Goal: Use online tool/utility: Utilize a website feature to perform a specific function

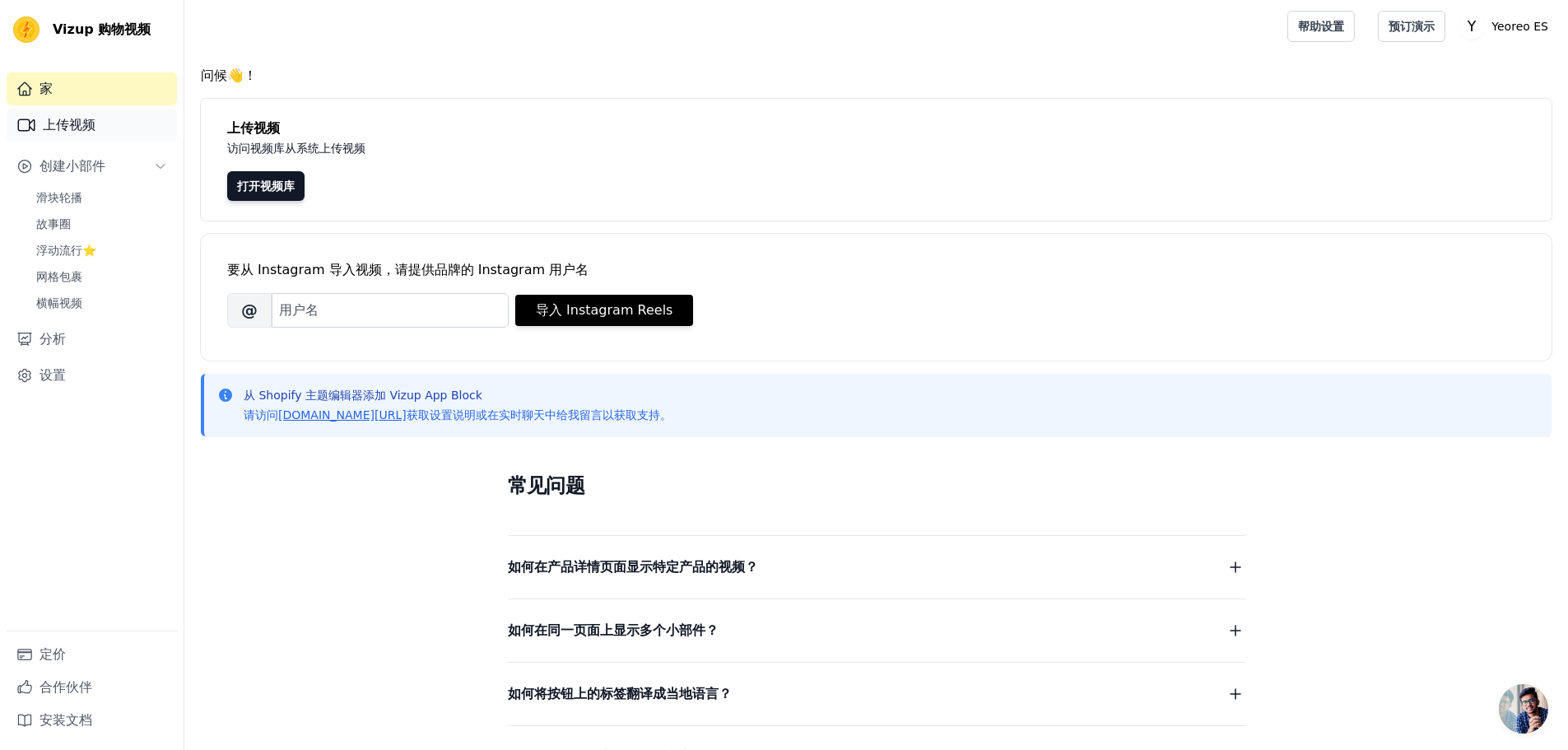
click at [97, 122] on link "上传视频" at bounding box center [92, 125] width 170 height 33
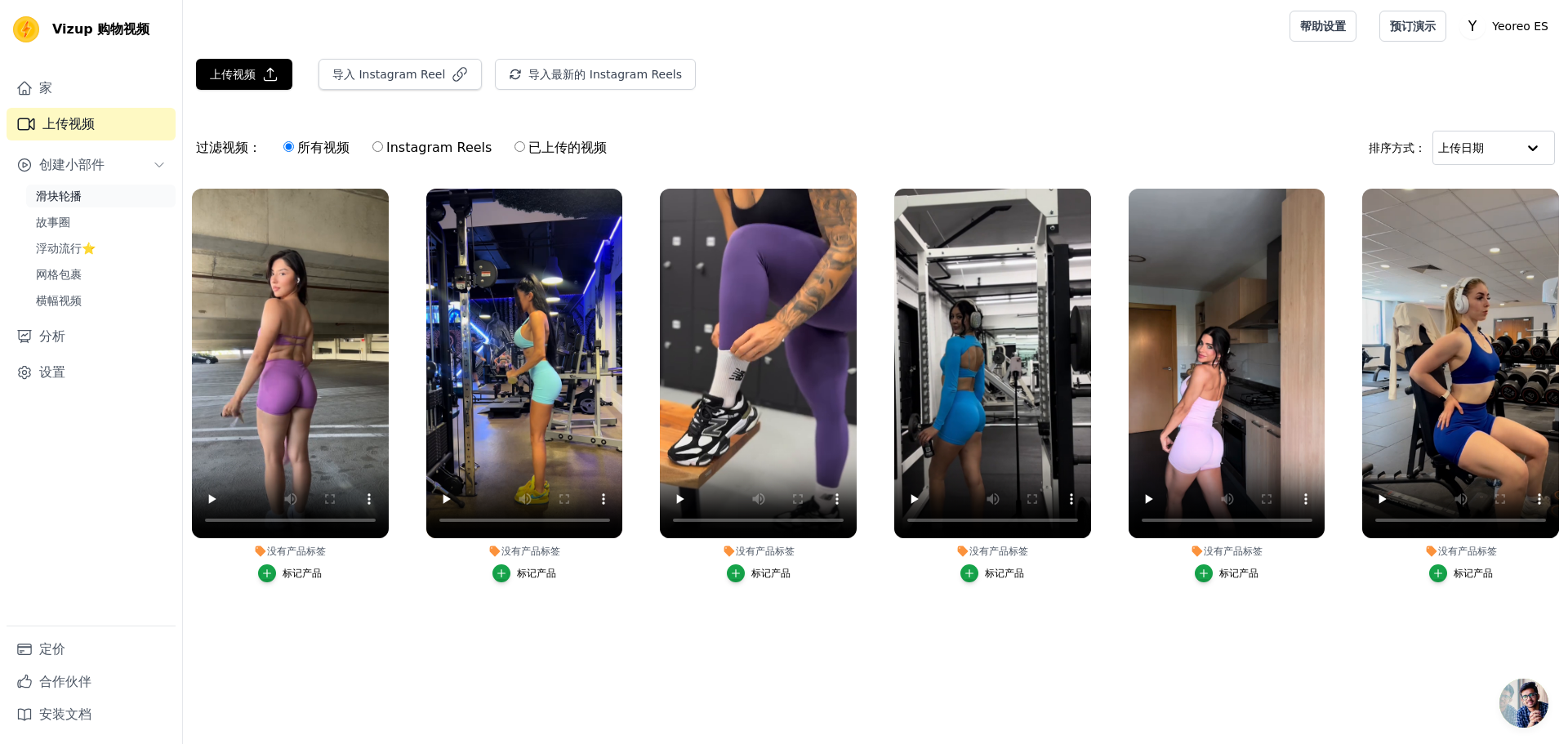
click at [72, 200] on font "滑块轮播" at bounding box center [58, 196] width 46 height 13
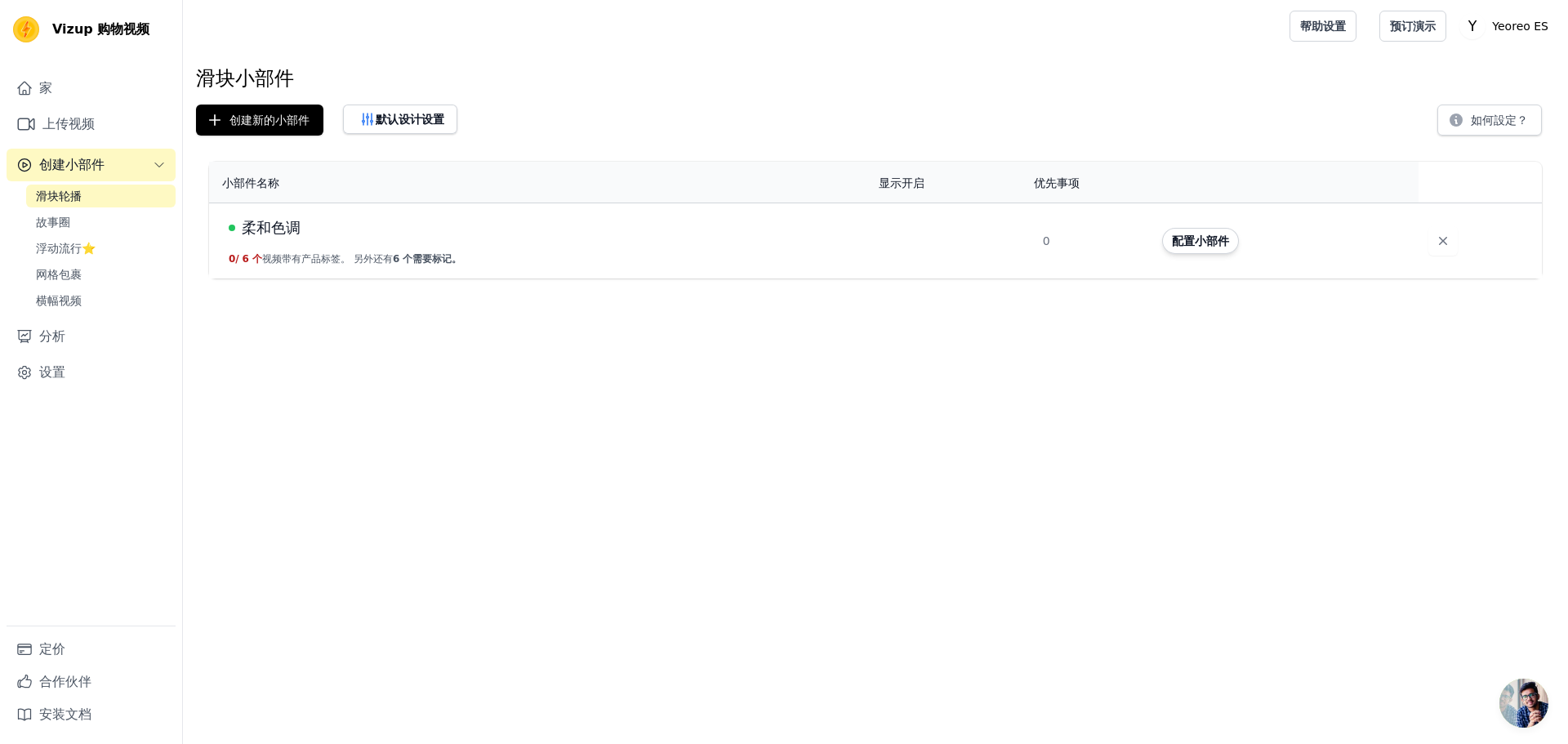
click at [316, 262] on font "视频带有产品标签。 另外还有" at bounding box center [327, 258] width 131 height 11
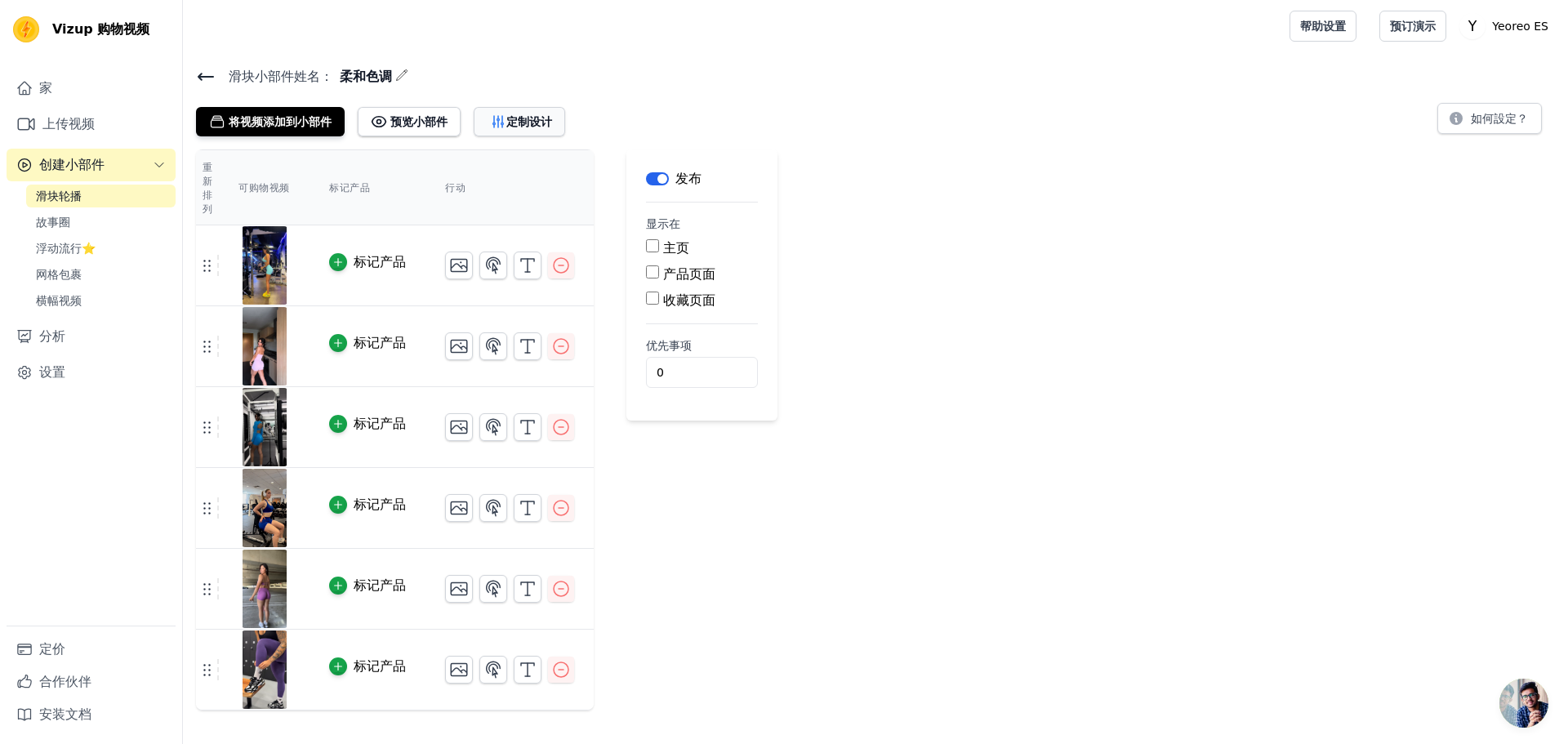
click at [532, 117] on font "定制设计" at bounding box center [529, 121] width 46 height 13
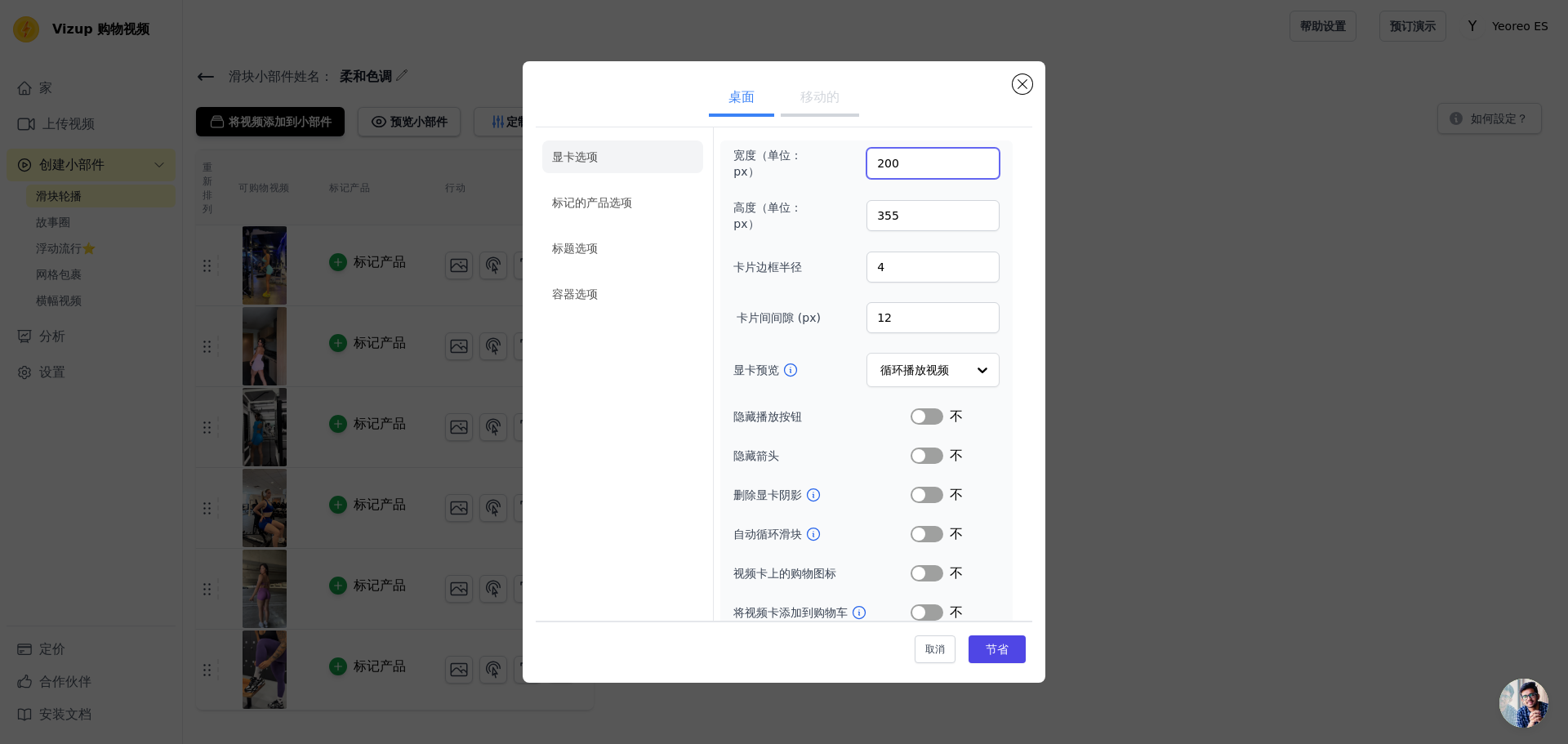
drag, startPoint x: 870, startPoint y: 162, endPoint x: 888, endPoint y: 161, distance: 18.0
click at [888, 161] on input "200" at bounding box center [933, 163] width 133 height 31
drag, startPoint x: 892, startPoint y: 217, endPoint x: 877, endPoint y: 216, distance: 15.0
click at [877, 216] on input "355" at bounding box center [933, 216] width 133 height 31
type input "300"
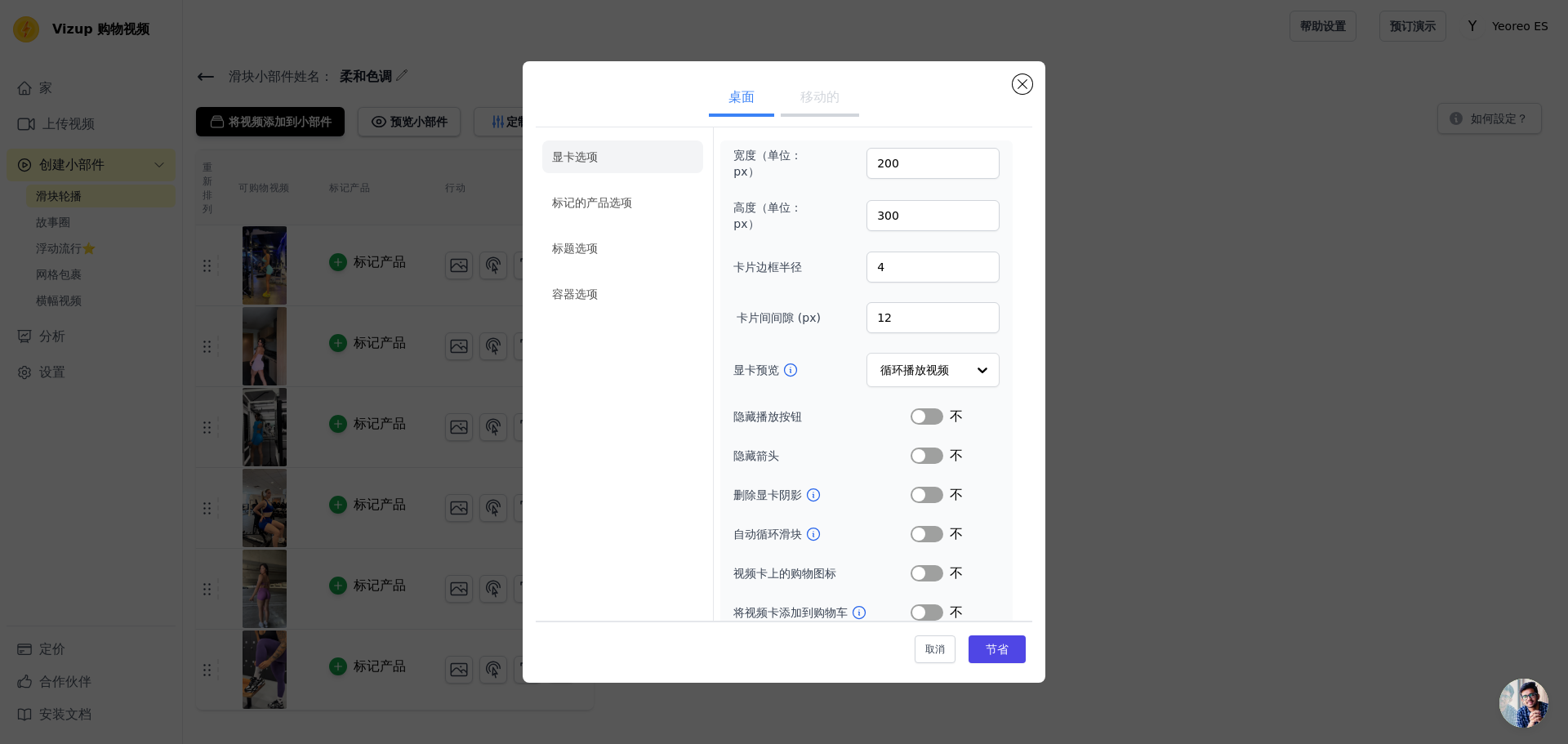
click at [720, 246] on div "宽度（单位：px） 200 高度（单位：px） 300 卡片边框半径 4 卡片间间隙 (px) 12 显卡预览 循环播放视频 隐藏播放按钮 标签 不 隐藏箭头…" at bounding box center [866, 384] width 292 height 488
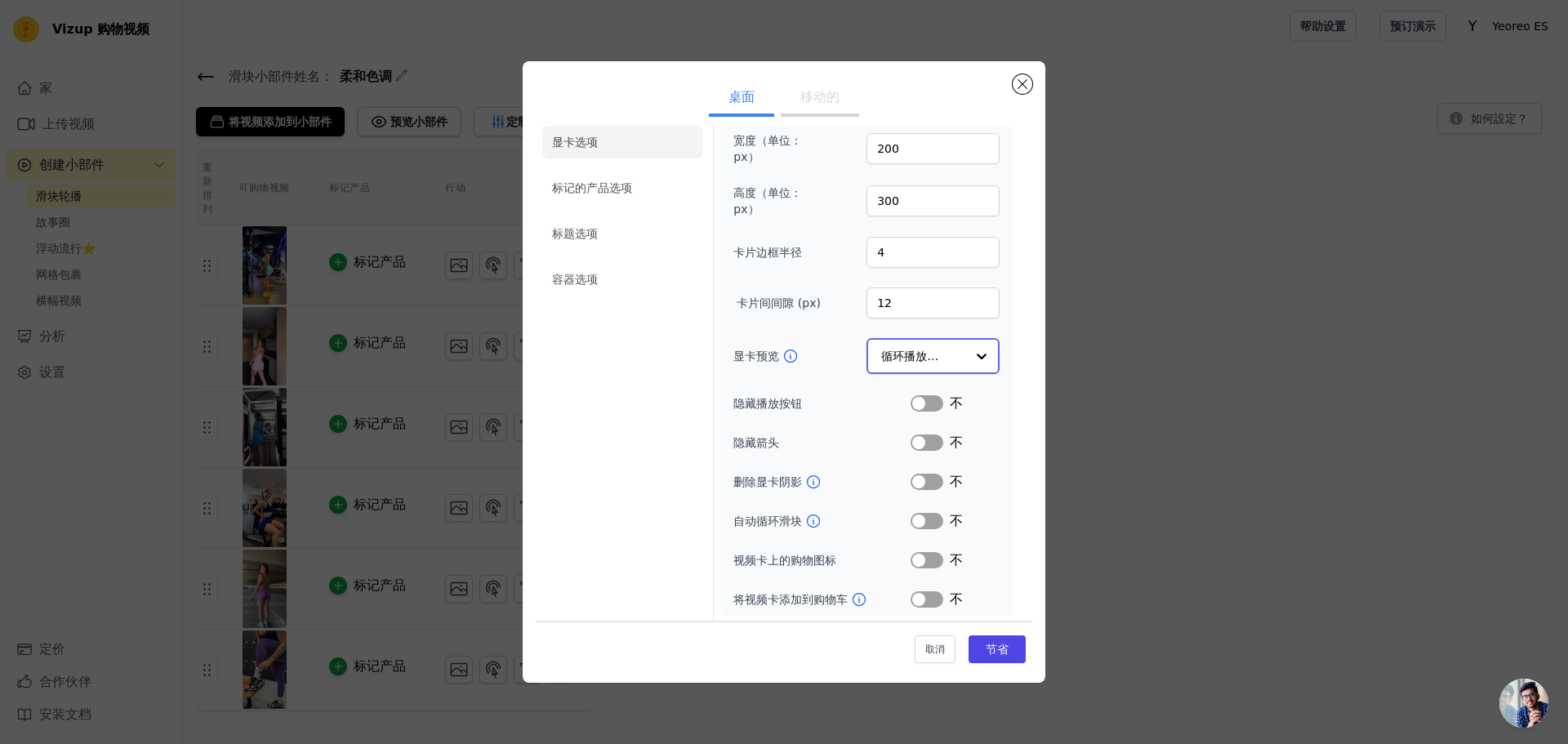
click at [965, 346] on div at bounding box center [981, 356] width 33 height 33
click at [966, 351] on div at bounding box center [981, 356] width 33 height 33
click at [622, 187] on font "标记的产品选项" at bounding box center [592, 187] width 80 height 13
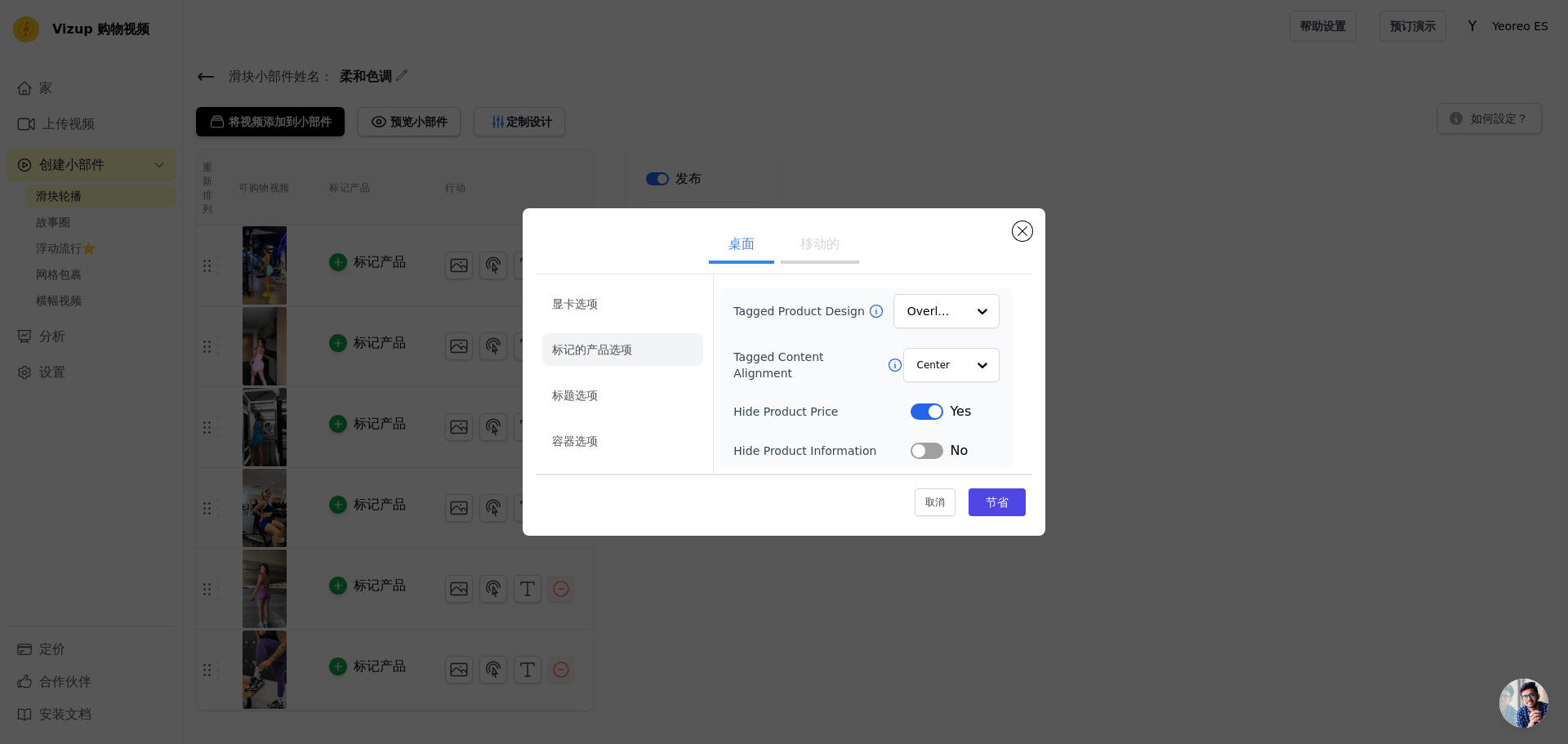
scroll to position [0, 0]
click at [969, 375] on div at bounding box center [981, 365] width 33 height 33
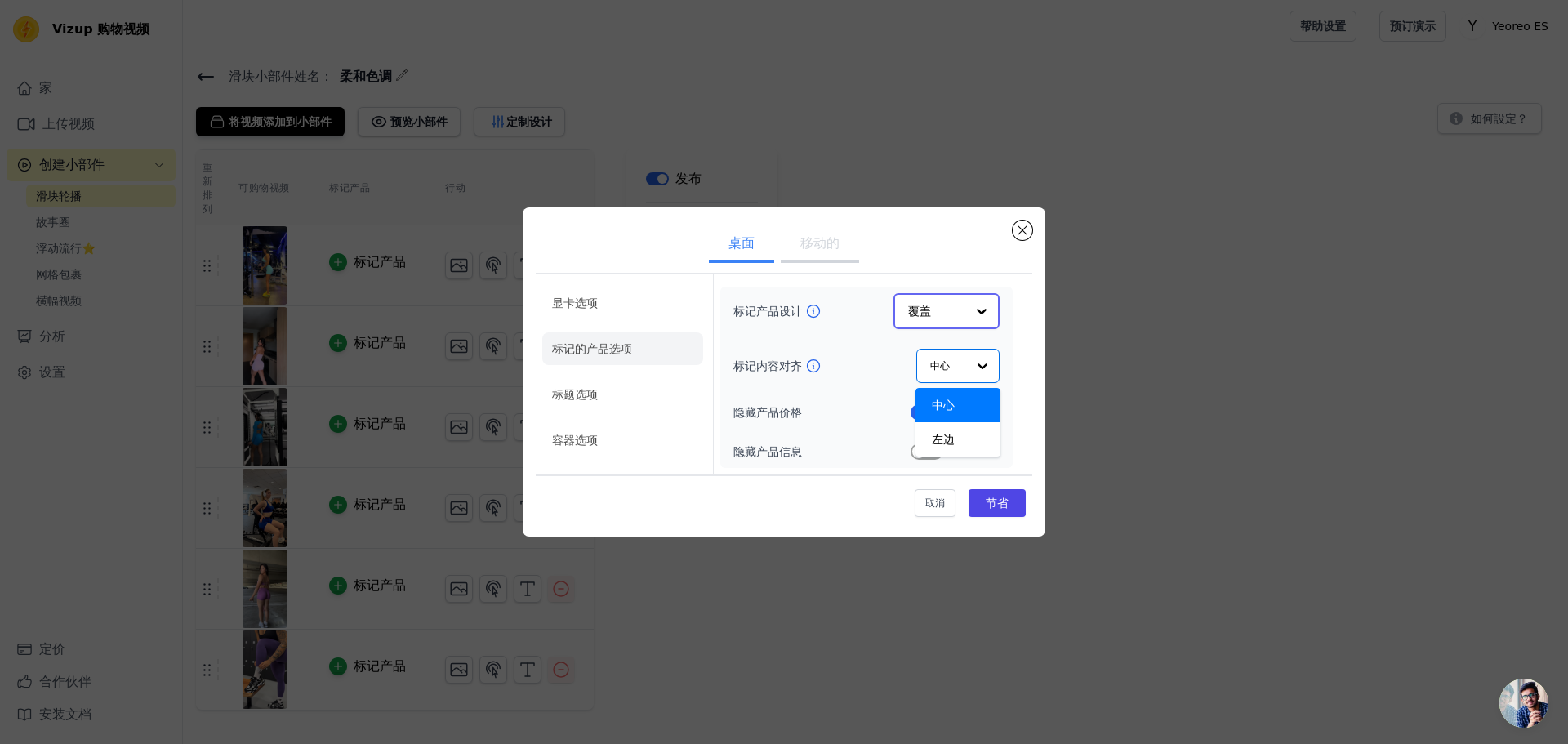
click at [964, 306] on input "标记产品设计" at bounding box center [936, 311] width 57 height 33
click at [947, 421] on font "极简主义者" at bounding box center [938, 419] width 57 height 13
click at [619, 386] on li "标题选项" at bounding box center [622, 395] width 161 height 33
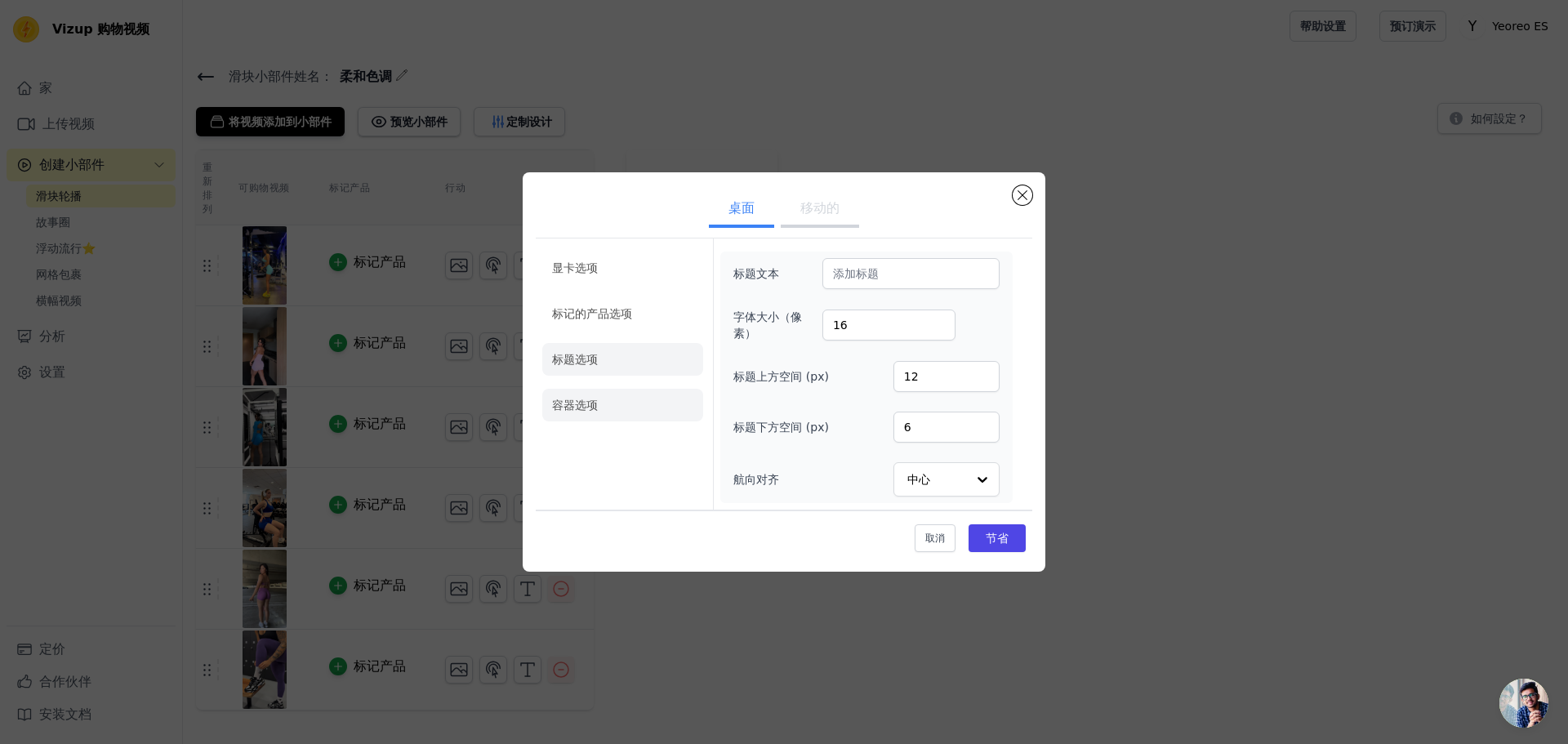
click at [614, 395] on li "容器选项" at bounding box center [622, 405] width 161 height 33
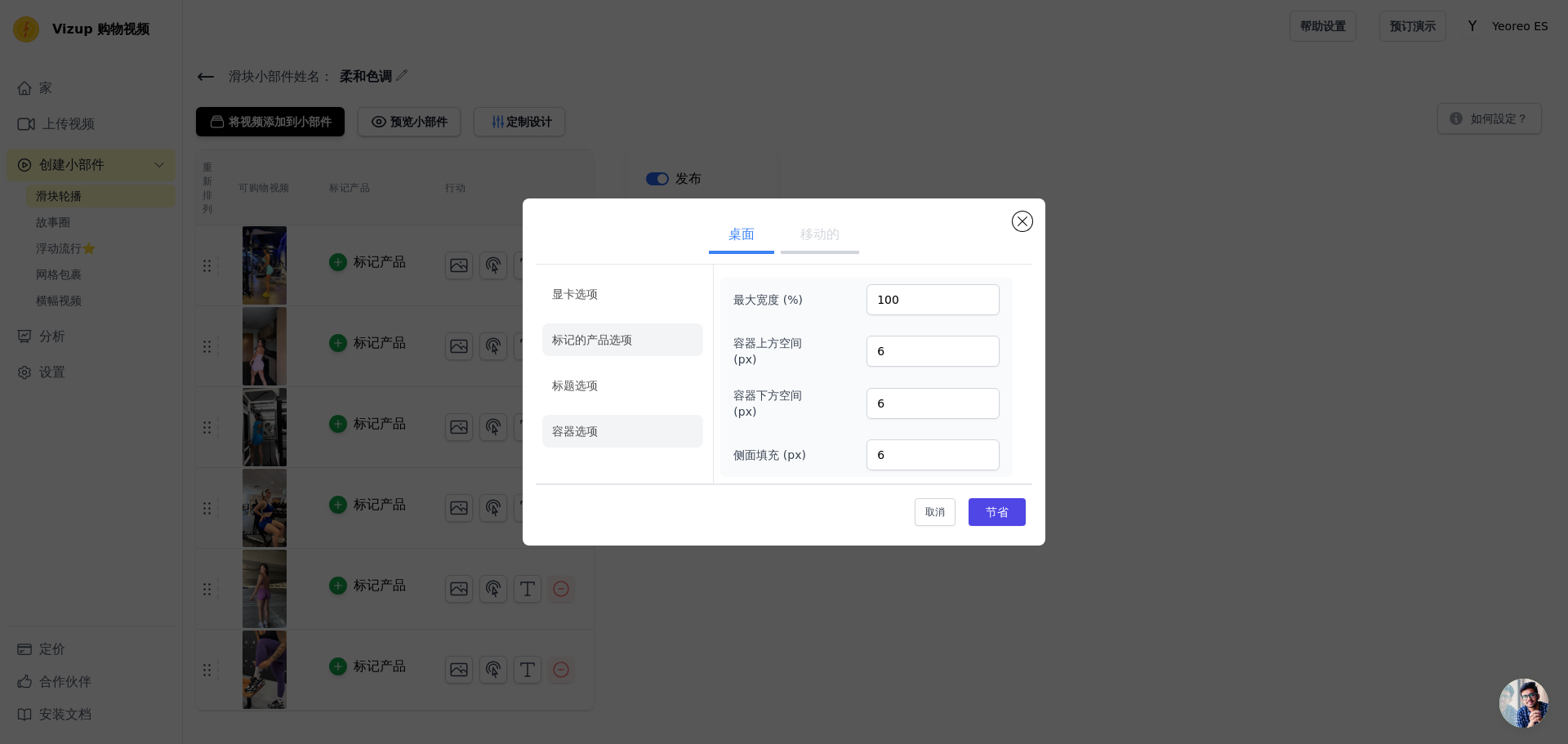
click at [615, 333] on font "标记的产品选项" at bounding box center [592, 339] width 80 height 13
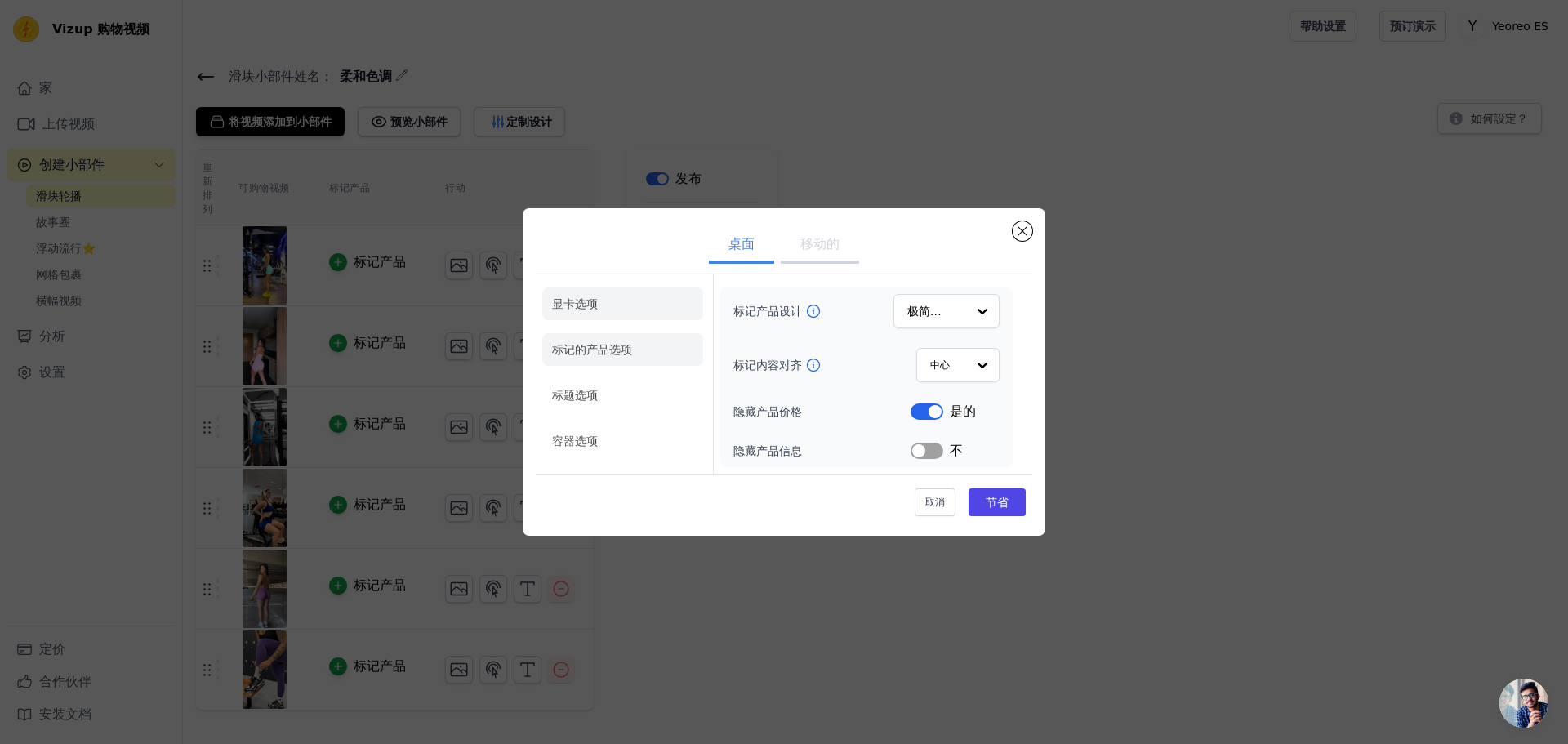
click at [613, 333] on li "显卡选项" at bounding box center [622, 349] width 161 height 33
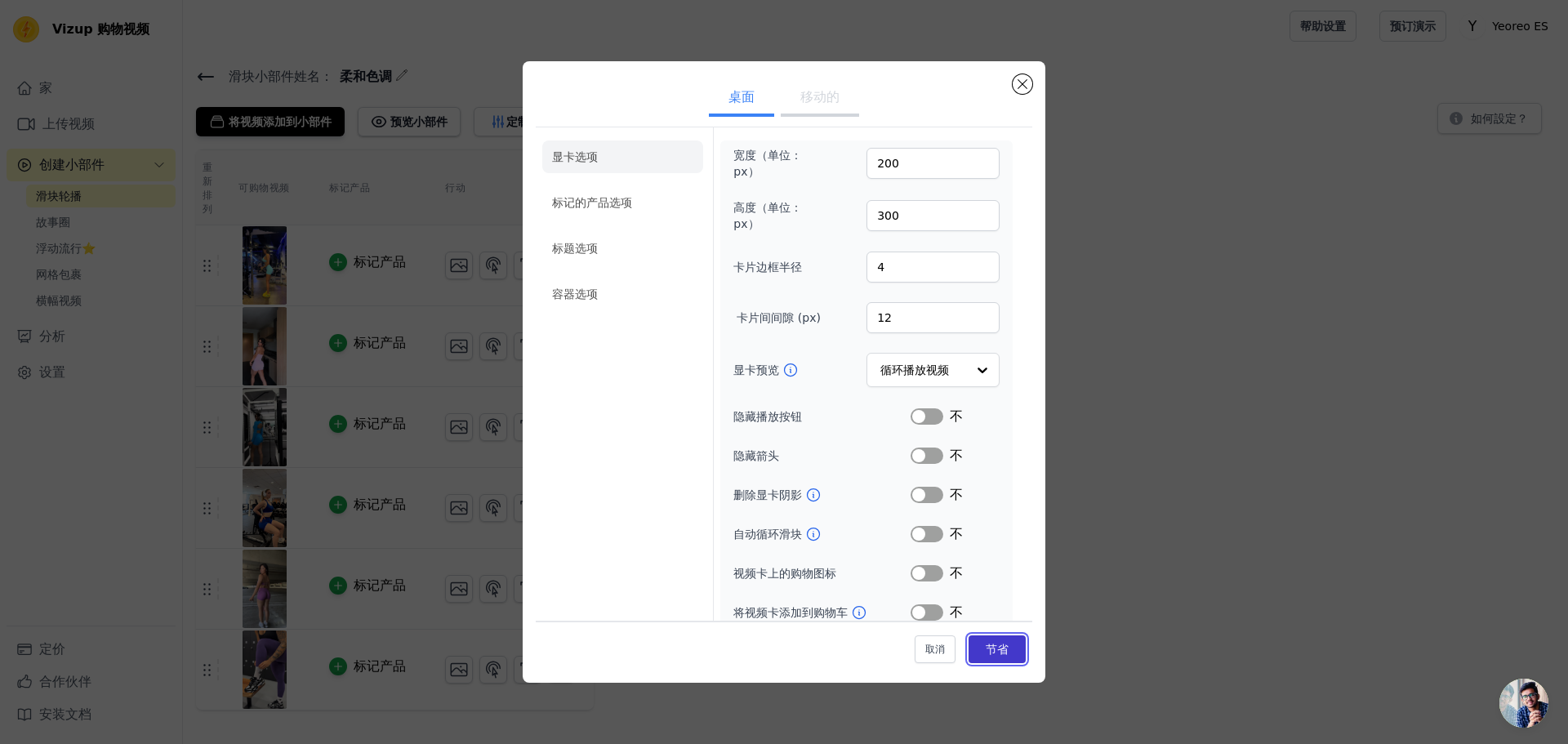
click at [989, 653] on font "节省" at bounding box center [997, 649] width 23 height 13
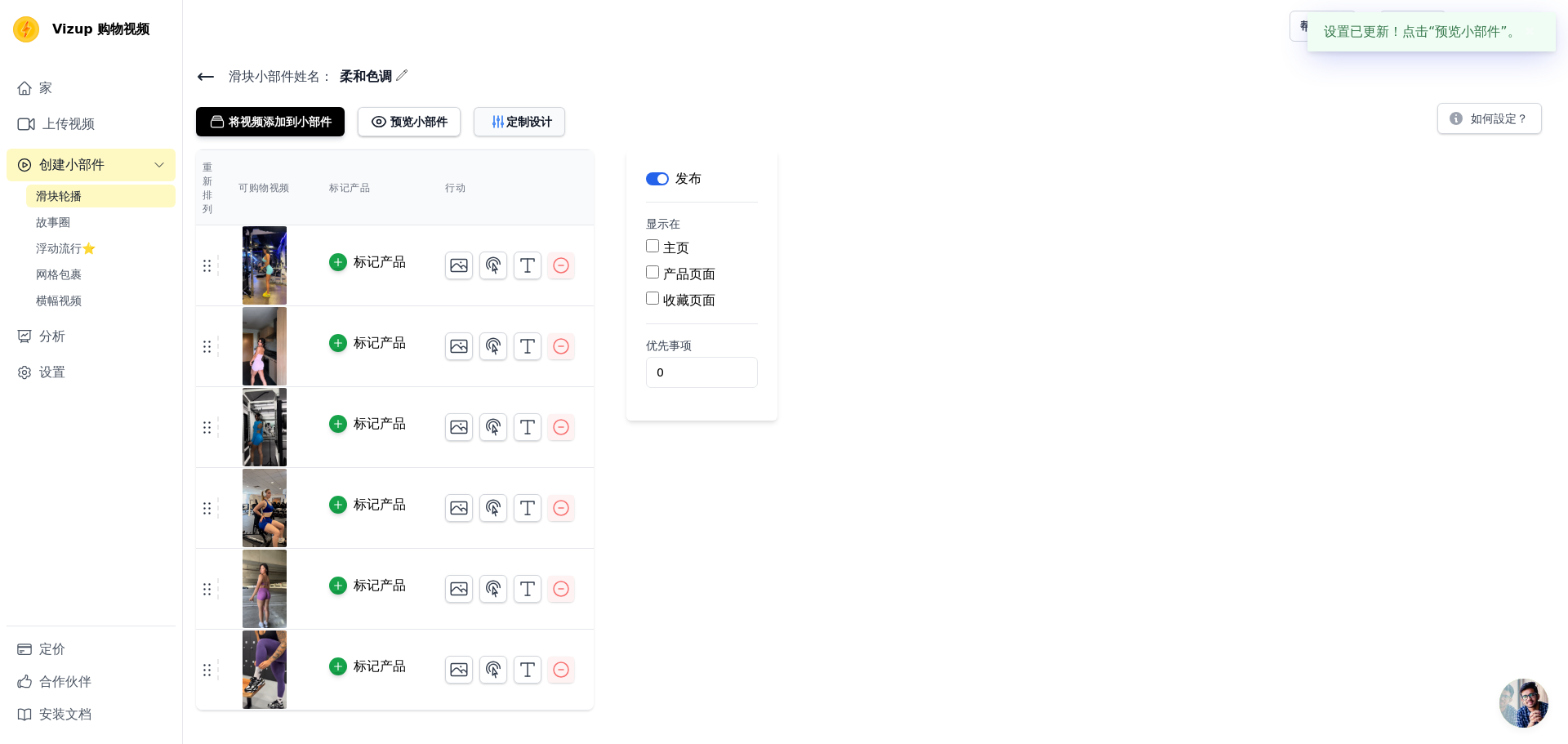
click at [513, 128] on button "定制设计" at bounding box center [519, 121] width 92 height 29
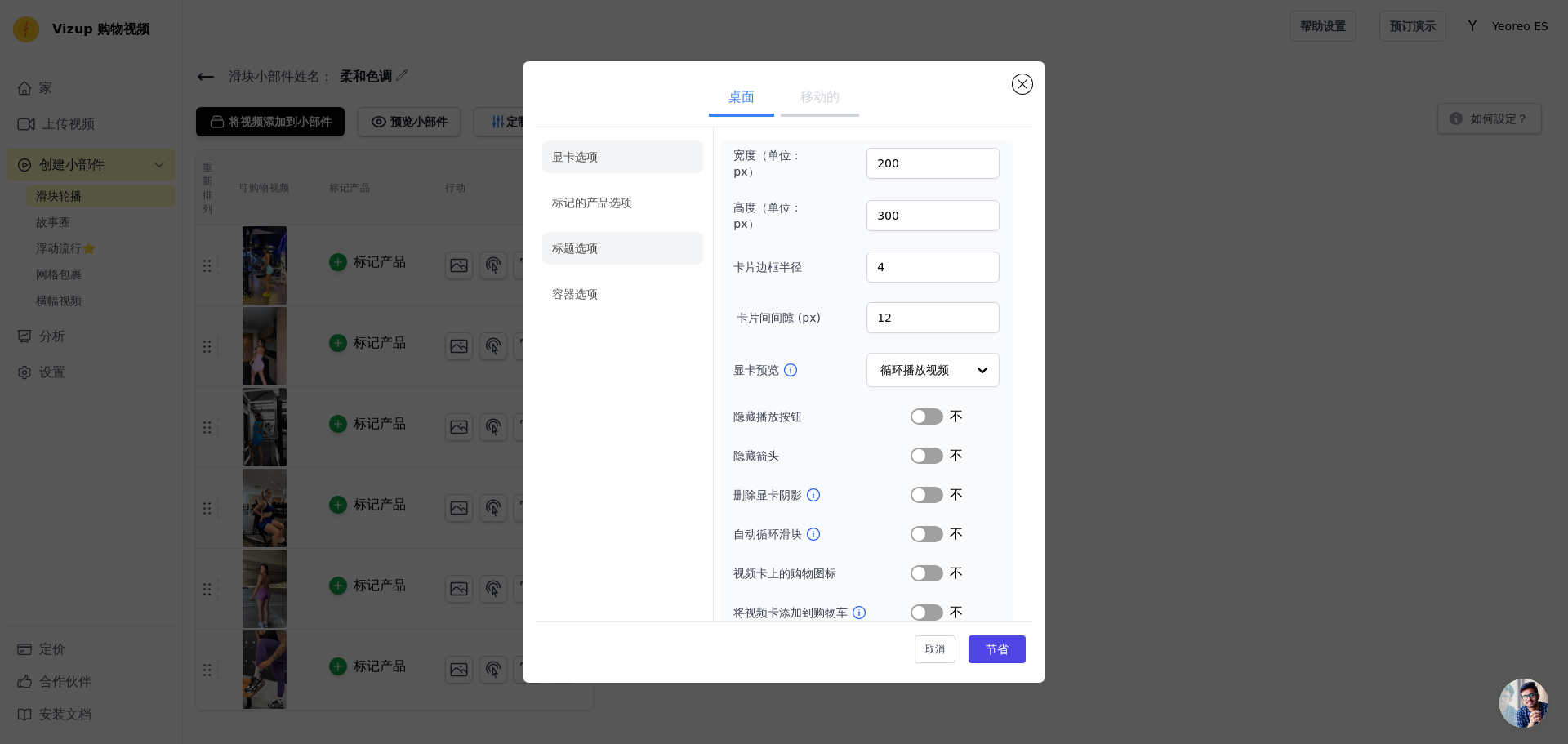
click at [595, 251] on font "标题选项" at bounding box center [575, 248] width 46 height 13
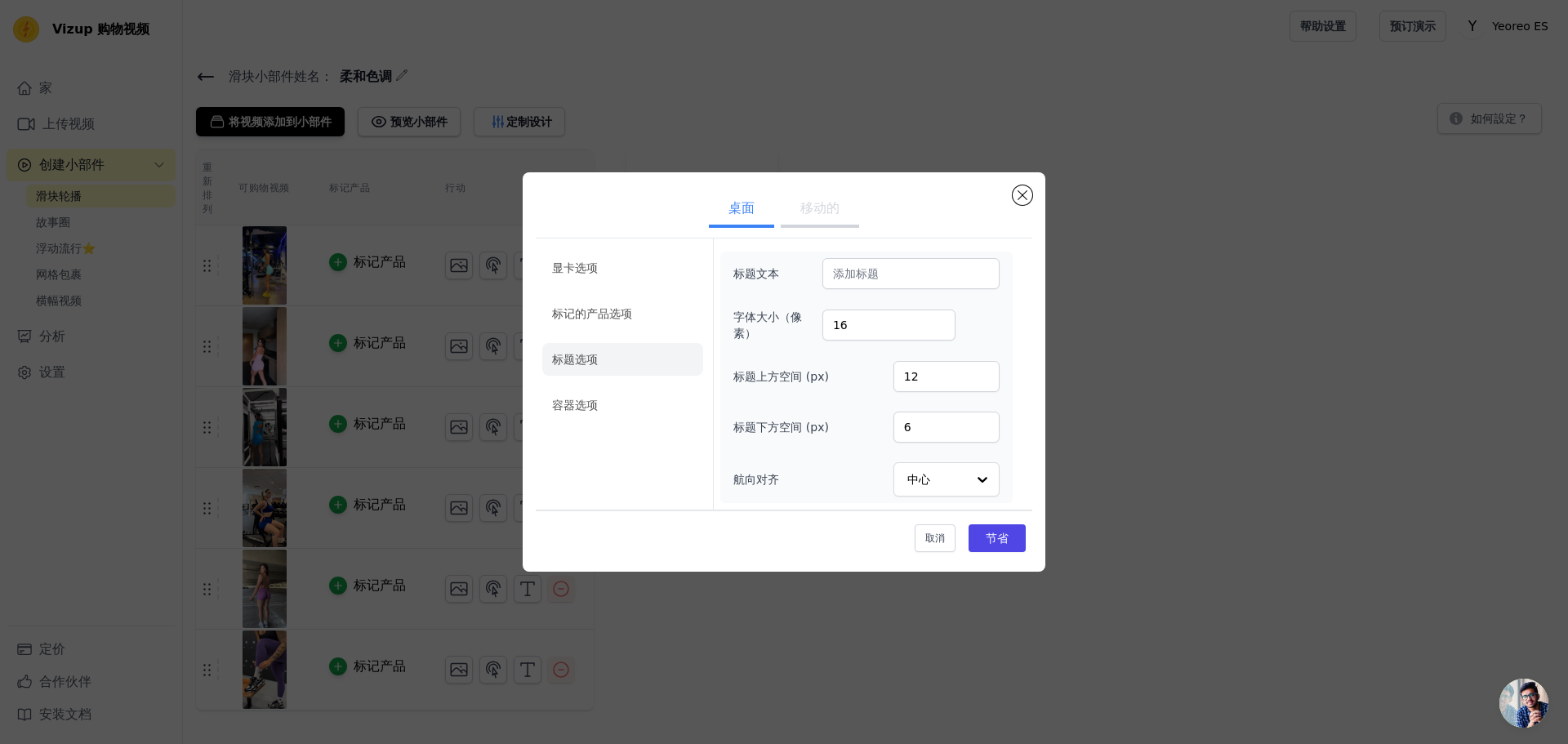
click at [573, 402] on font "容器选项" at bounding box center [575, 405] width 46 height 13
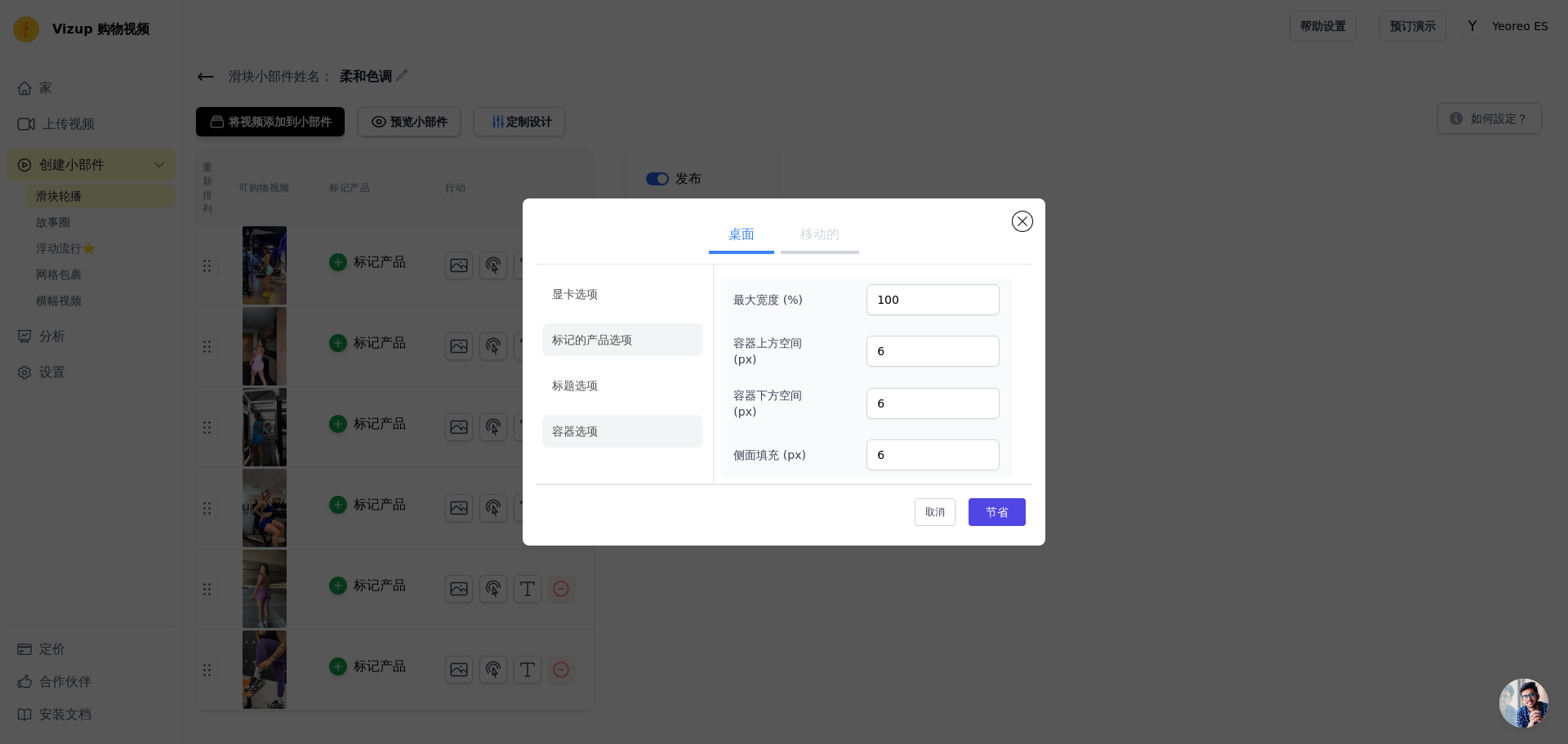
click at [590, 336] on font "标记的产品选项" at bounding box center [592, 339] width 80 height 13
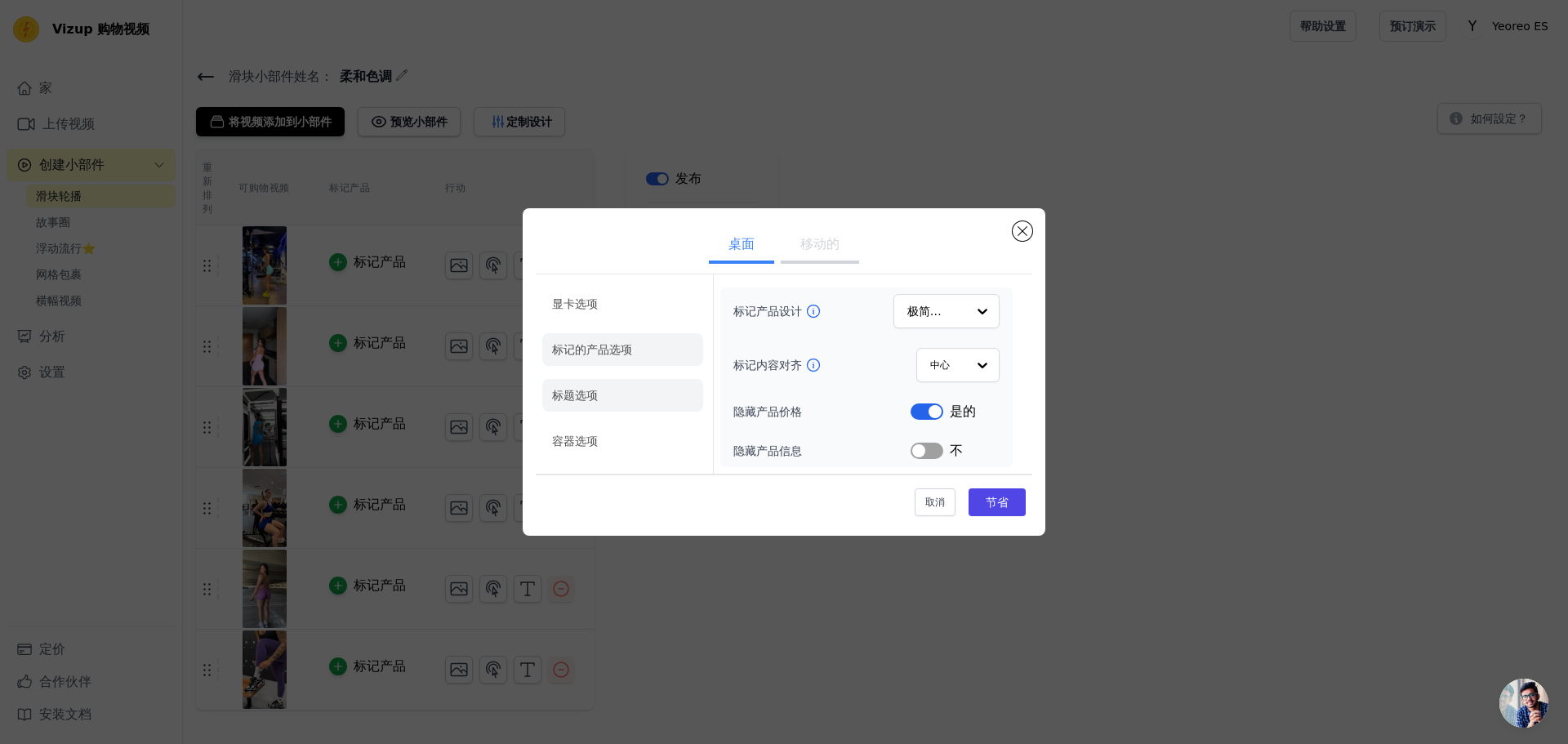
click at [616, 392] on li "标题选项" at bounding box center [622, 395] width 161 height 33
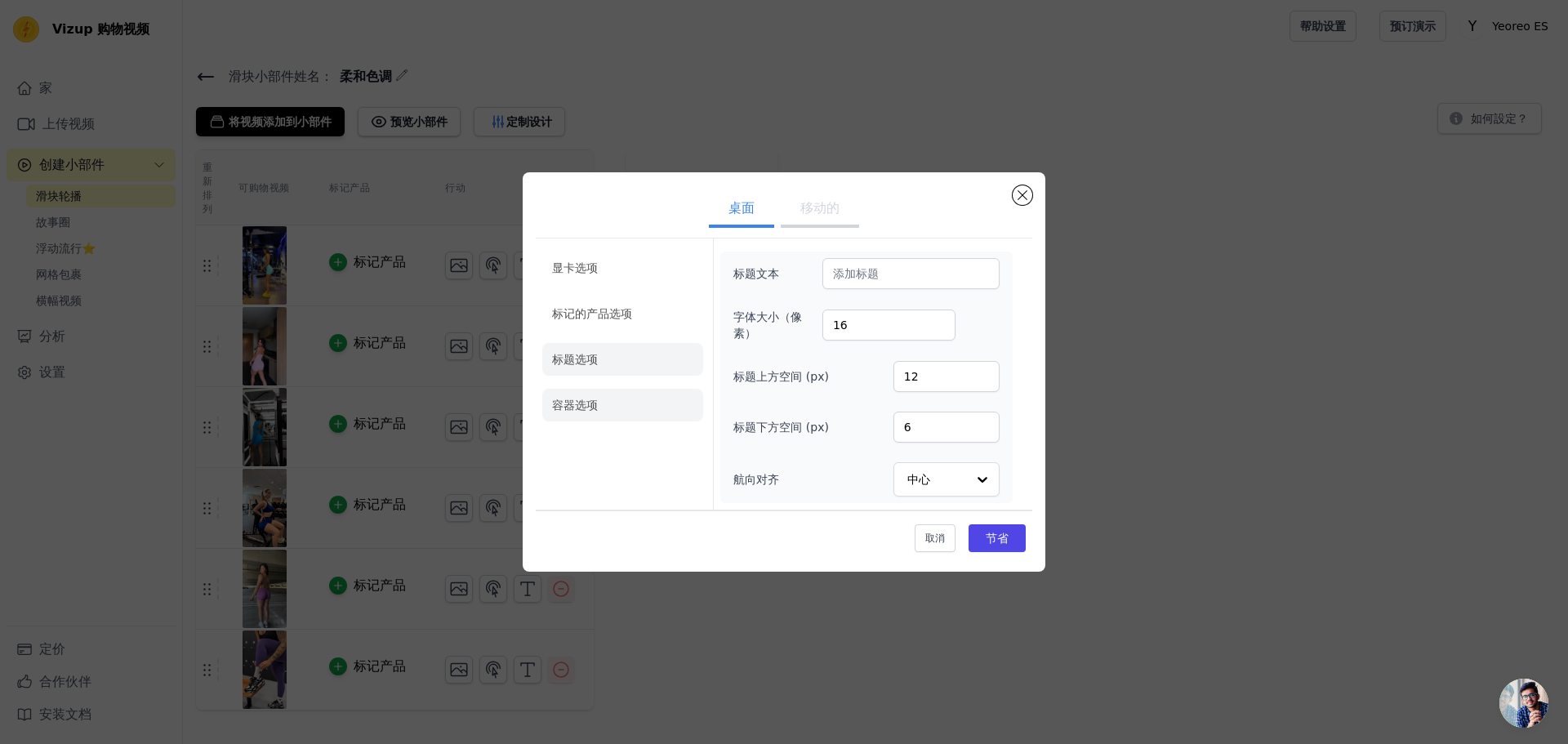
click at [618, 398] on li "容器选项" at bounding box center [622, 405] width 161 height 33
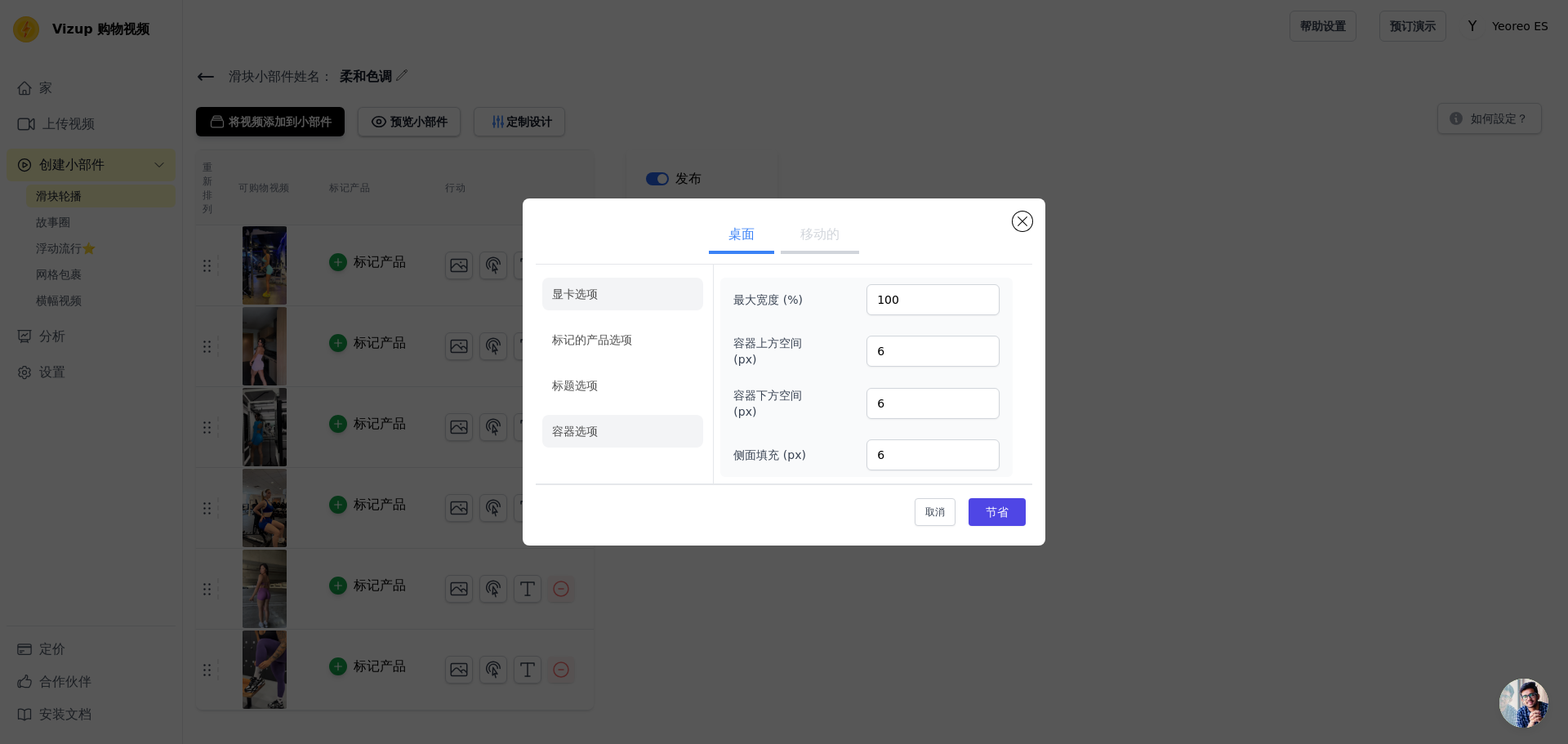
click at [610, 323] on li "显卡选项" at bounding box center [622, 340] width 161 height 33
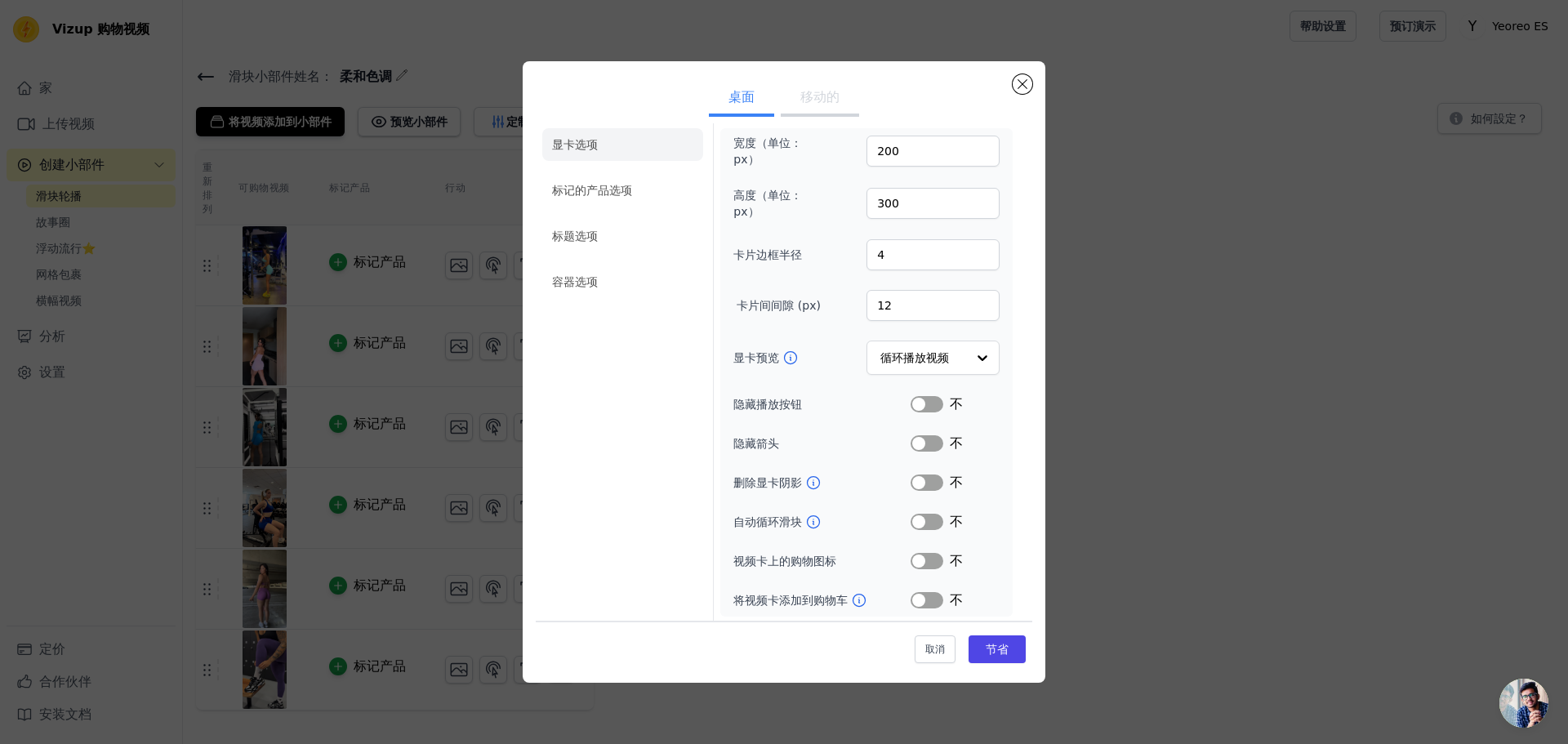
scroll to position [15, 0]
click at [891, 355] on input "显卡预览" at bounding box center [922, 356] width 84 height 33
click at [1021, 83] on button "关闭模式" at bounding box center [1022, 84] width 20 height 20
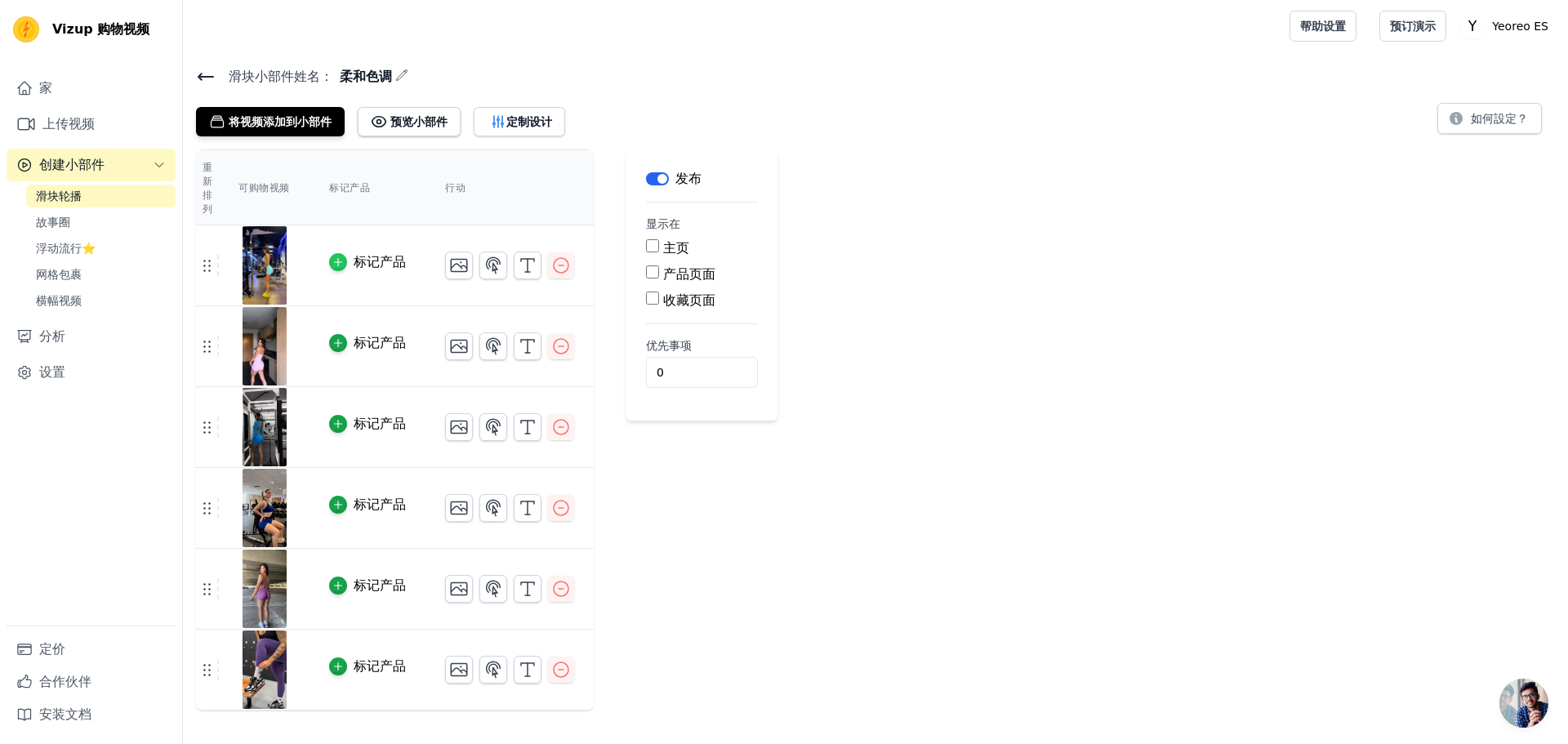
click at [340, 261] on icon "button" at bounding box center [337, 262] width 11 height 11
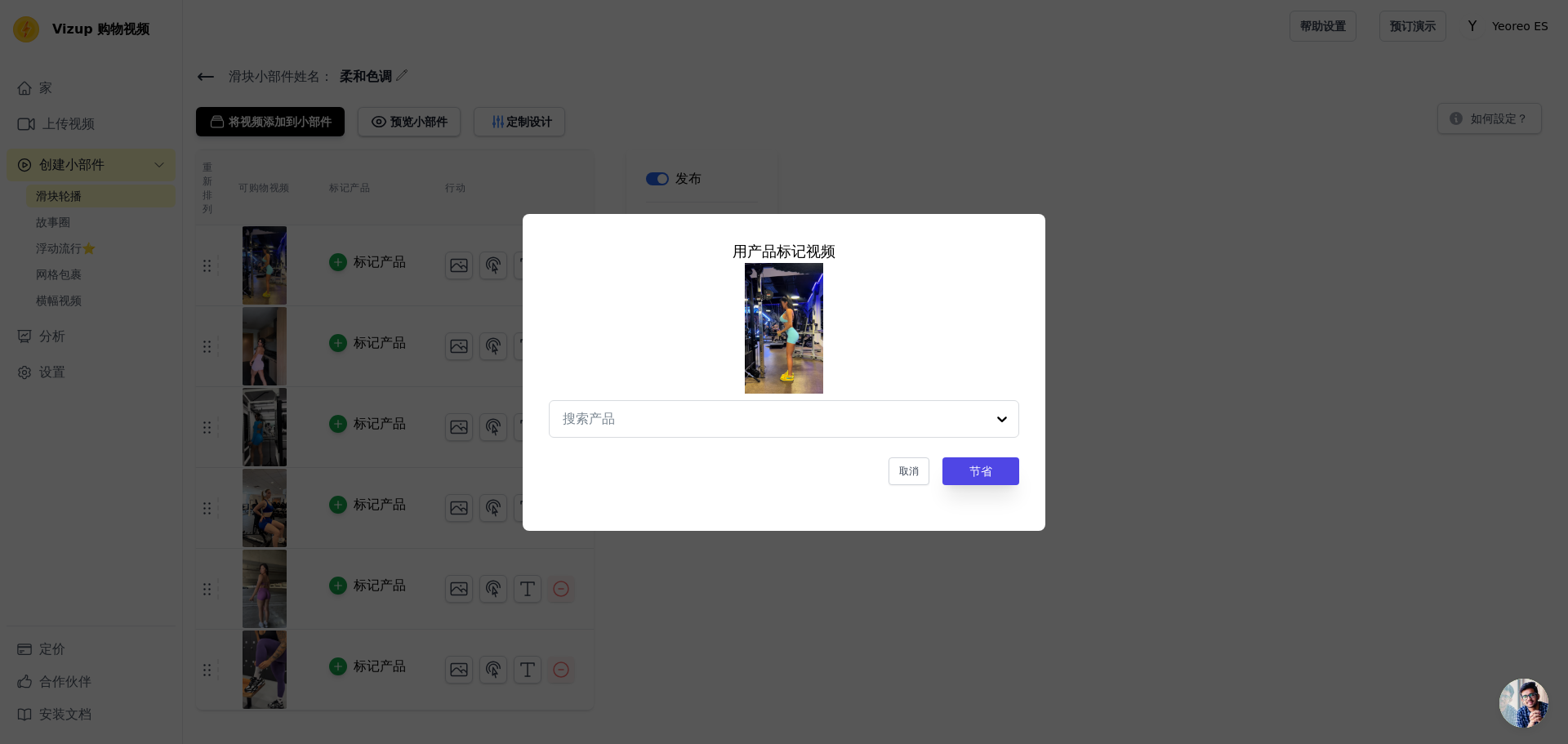
click at [592, 240] on div "用产品 标记 视频" at bounding box center [784, 251] width 471 height 23
click at [639, 414] on input "text" at bounding box center [774, 419] width 423 height 20
type input "1989"
click at [712, 434] on div at bounding box center [774, 419] width 423 height 36
type input "1"
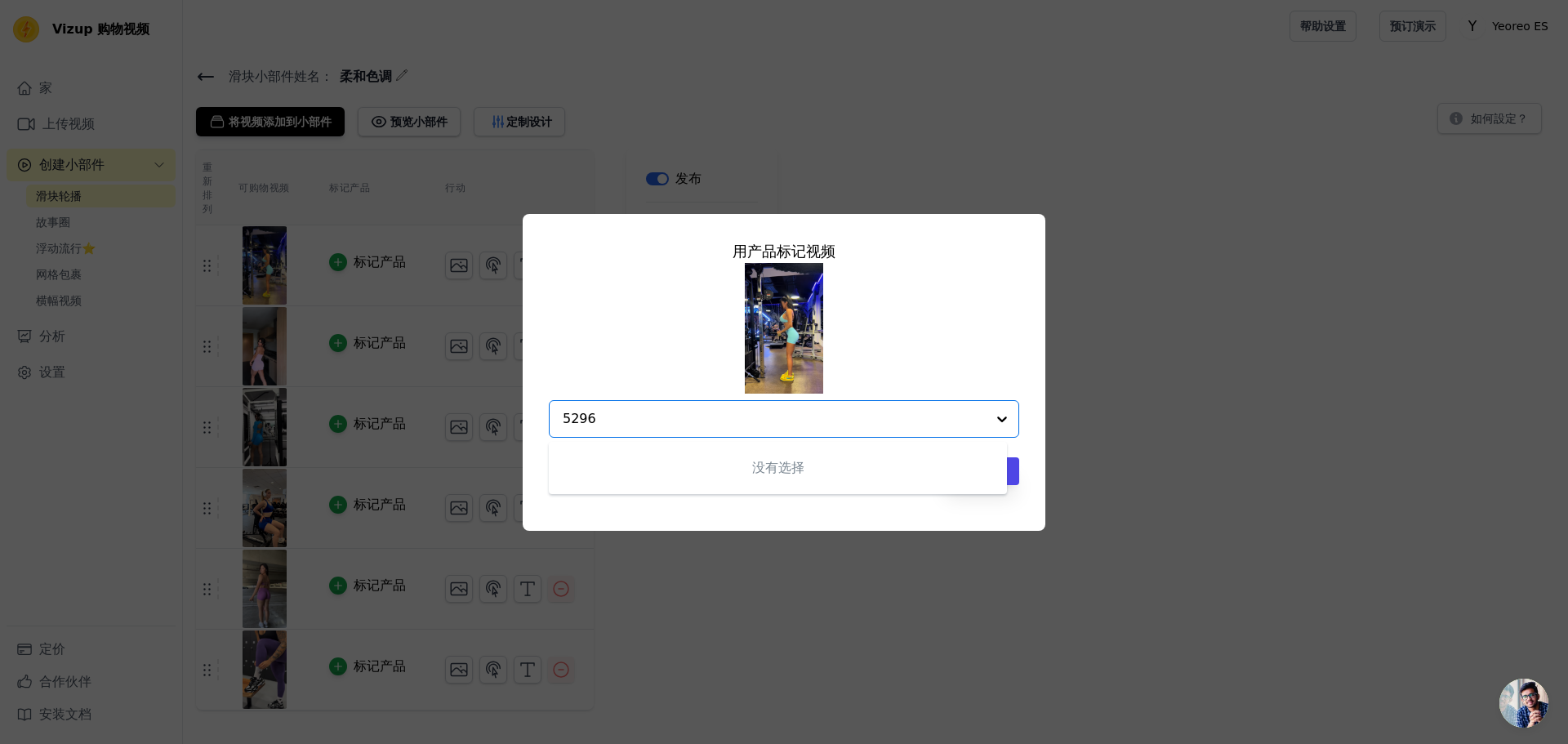
click at [771, 418] on input "5296" at bounding box center [774, 419] width 423 height 20
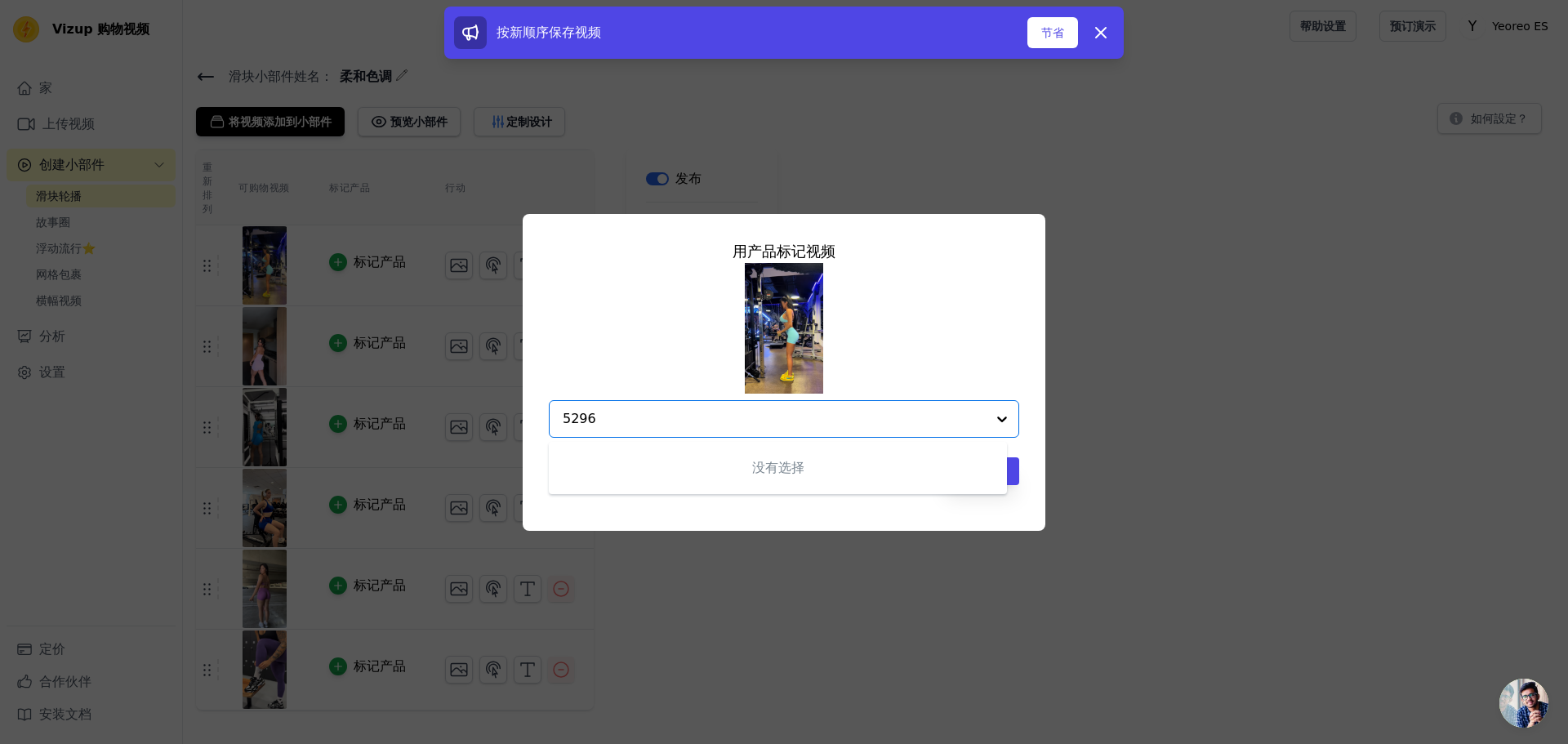
click at [709, 414] on input "5296" at bounding box center [774, 419] width 423 height 20
type input "5"
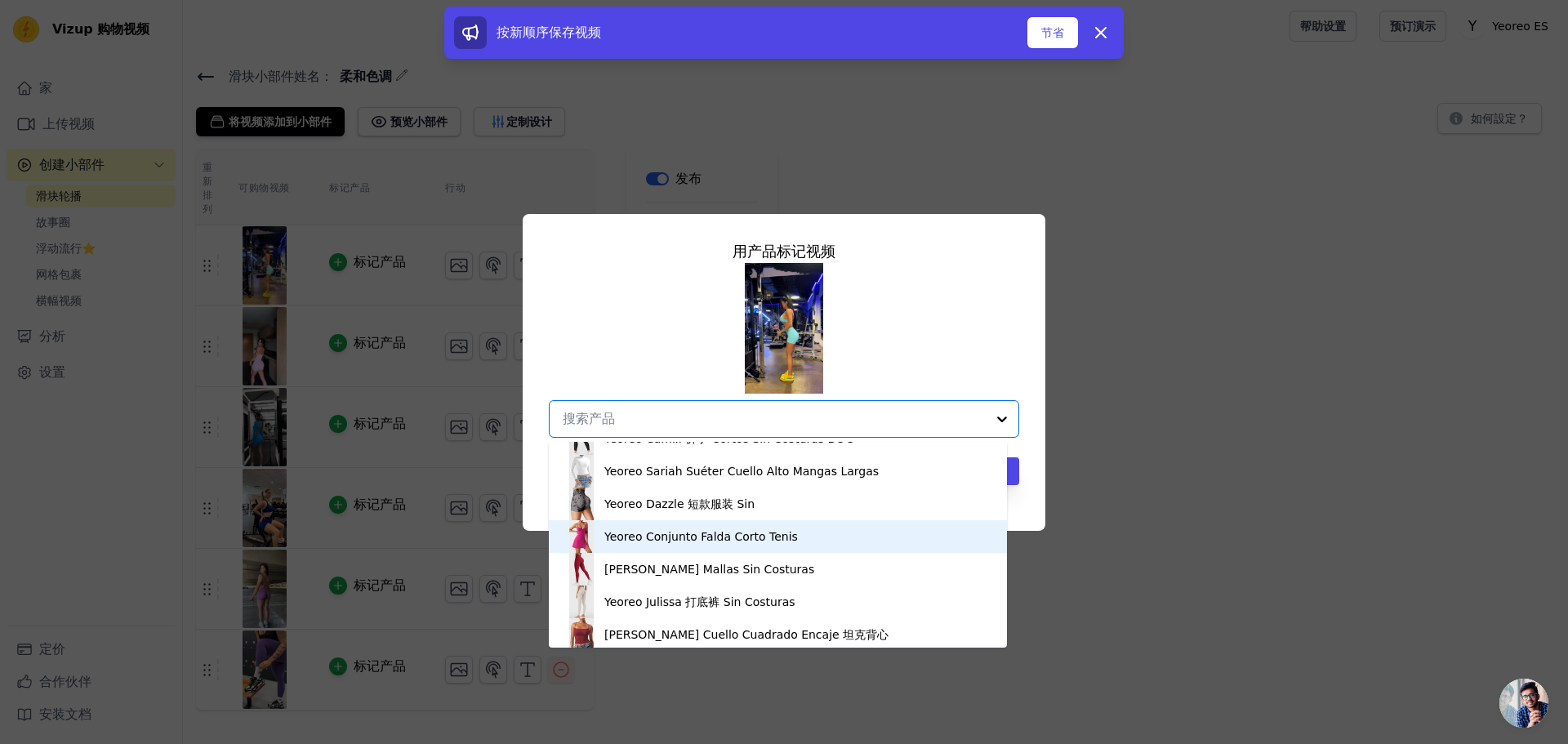
scroll to position [82, 0]
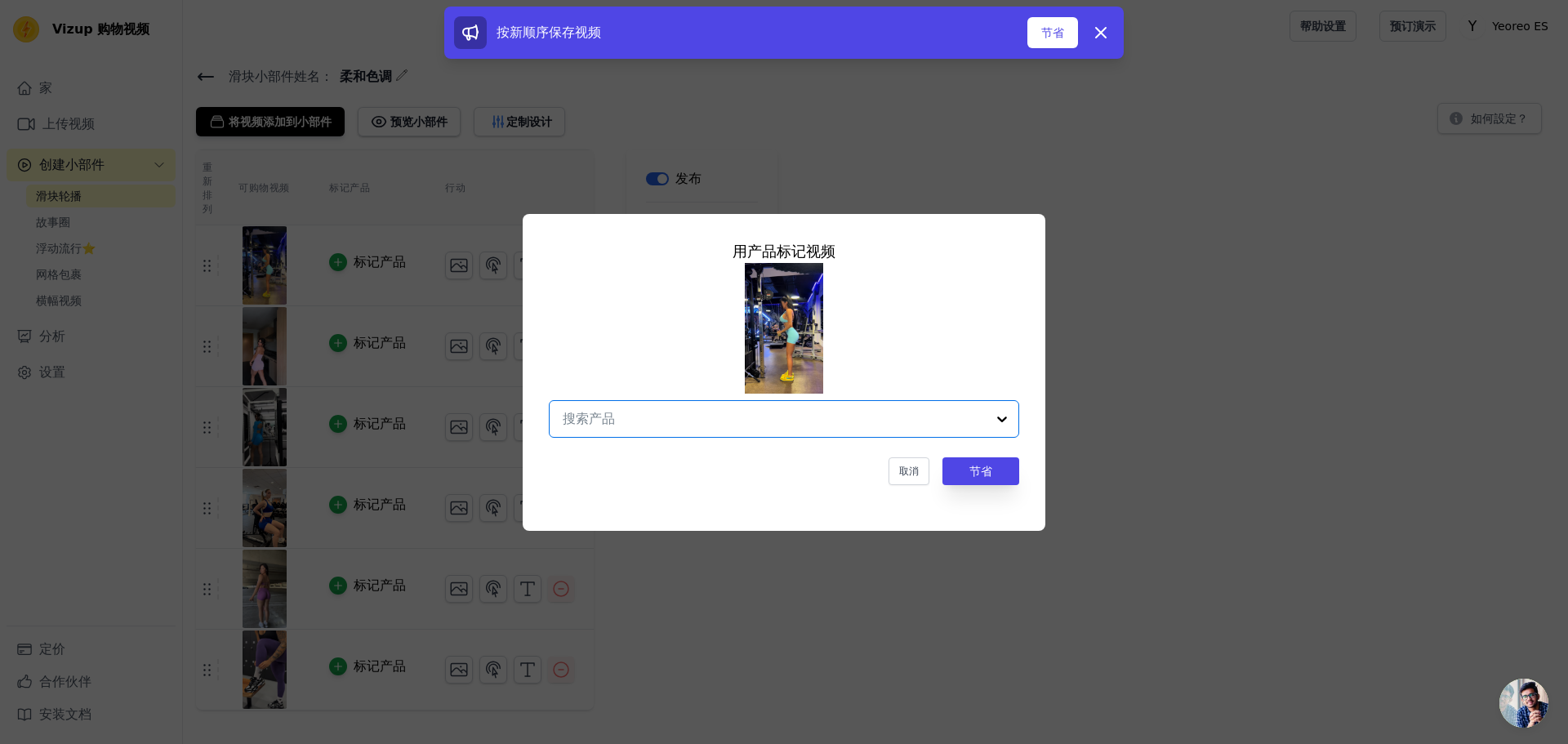
click at [671, 419] on input "text" at bounding box center [774, 419] width 423 height 20
paste input "Yeoreo Sujetador Deportivo Vernie Impact"
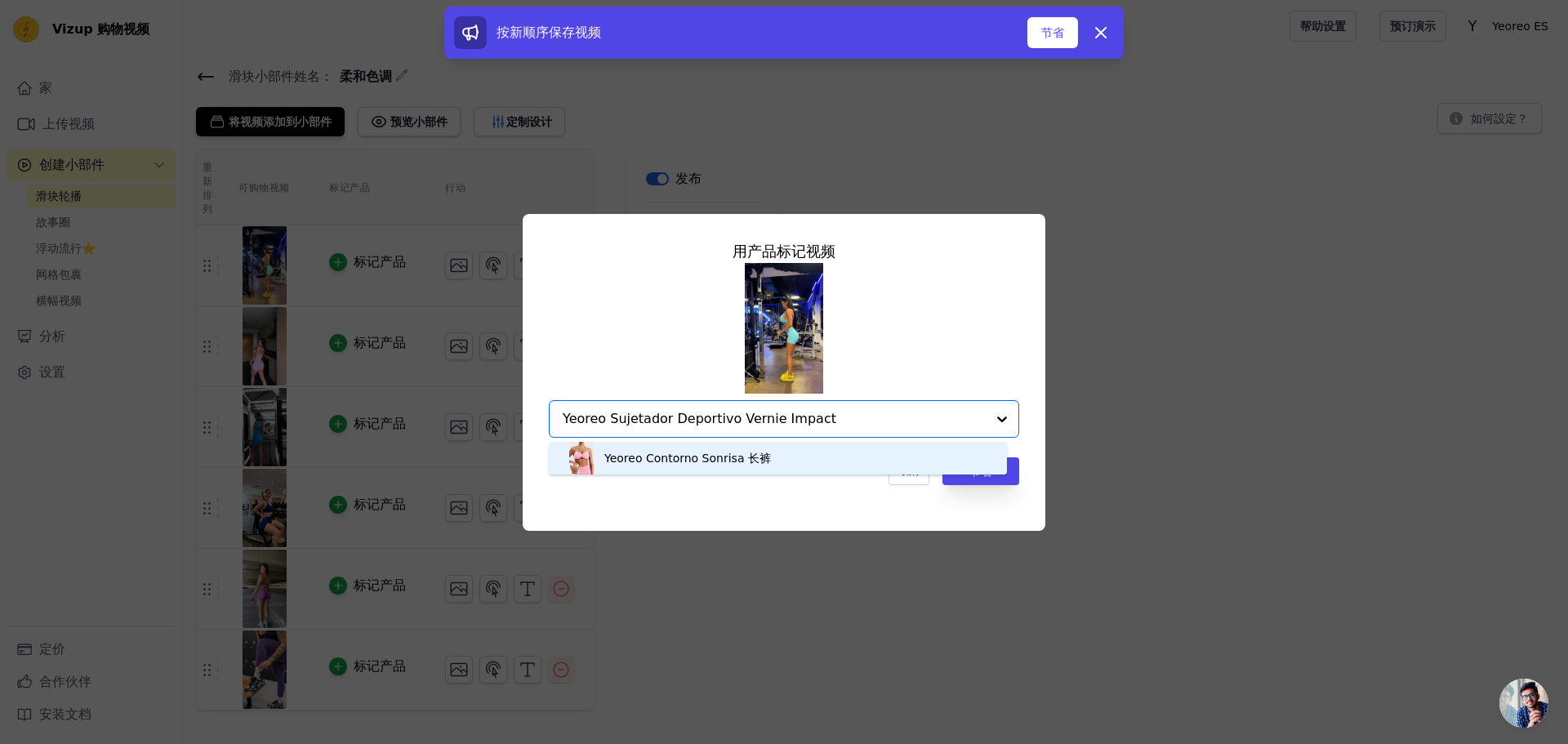
click at [837, 415] on input "Yeoreo Sujetador Deportivo Vernie Impact" at bounding box center [774, 419] width 423 height 20
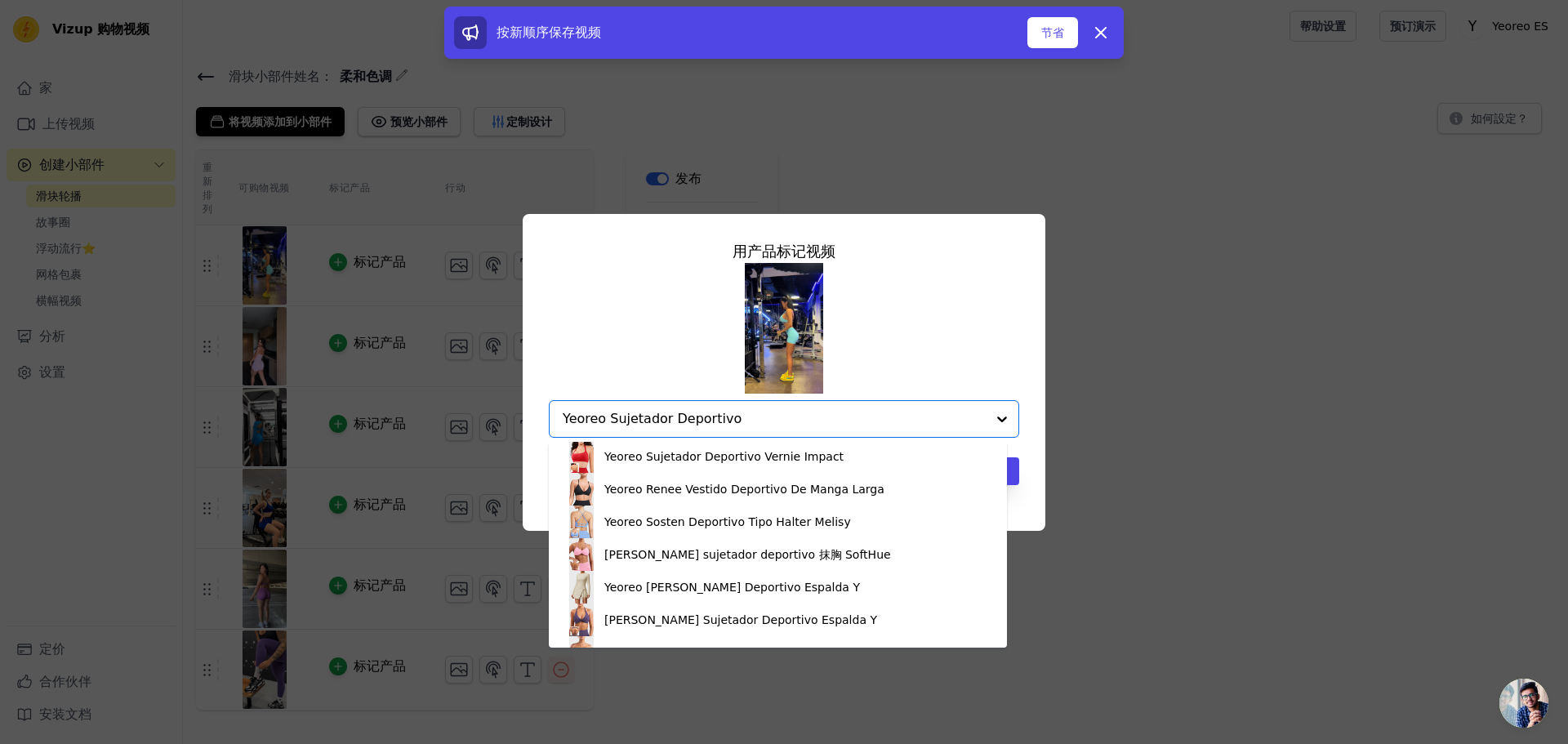
scroll to position [245, 0]
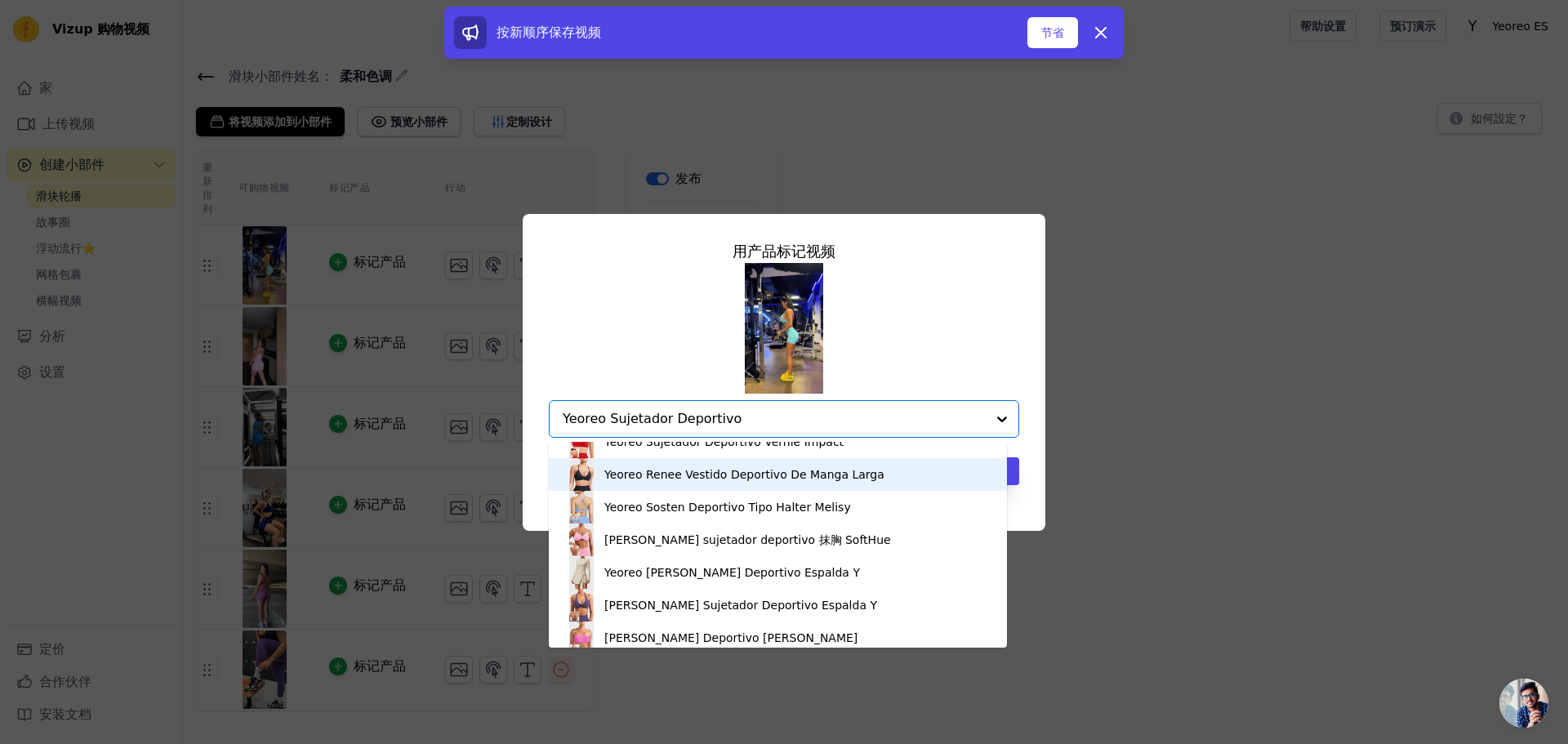
type input "Yeoreo Sujetador Deportivo"
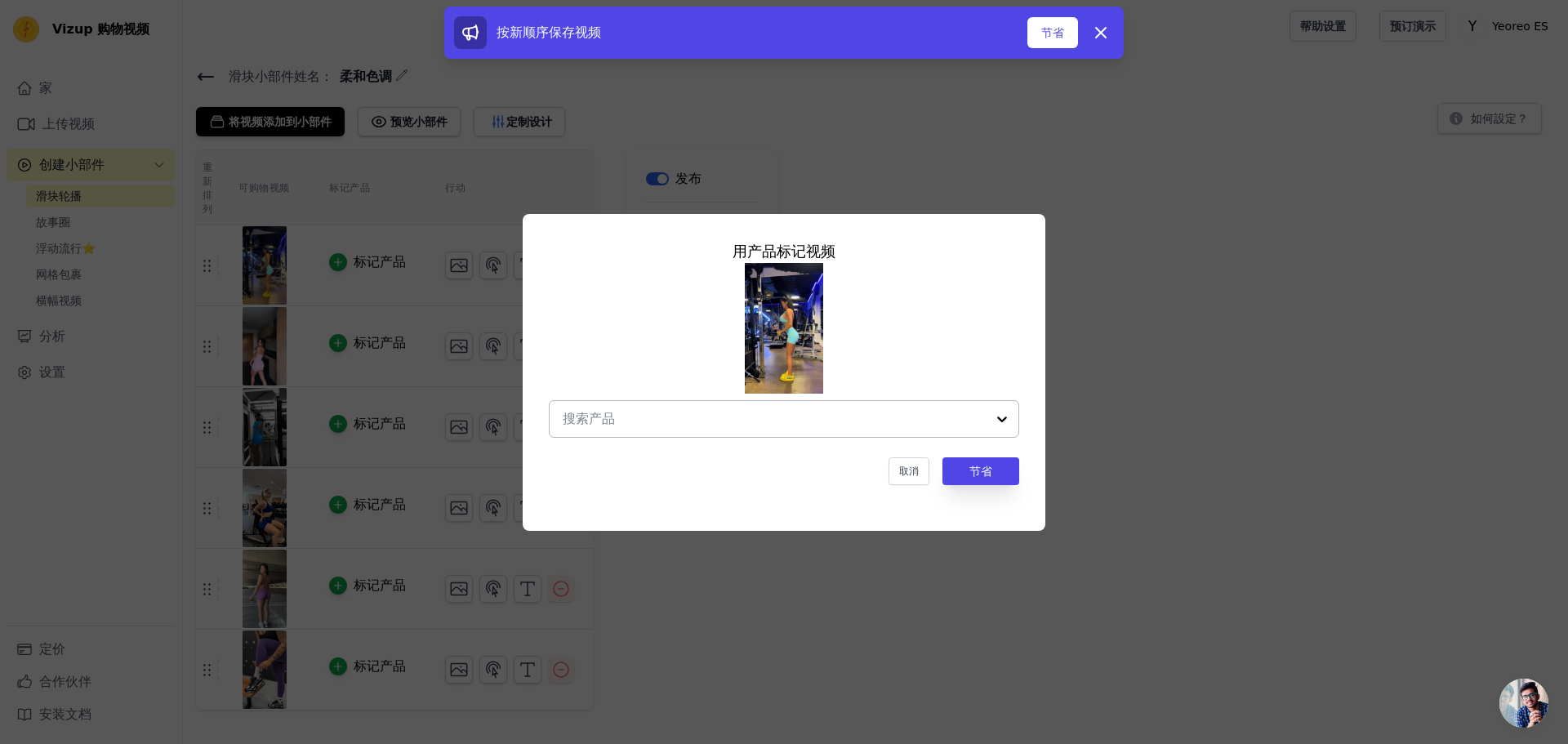
click at [739, 432] on div at bounding box center [774, 419] width 423 height 36
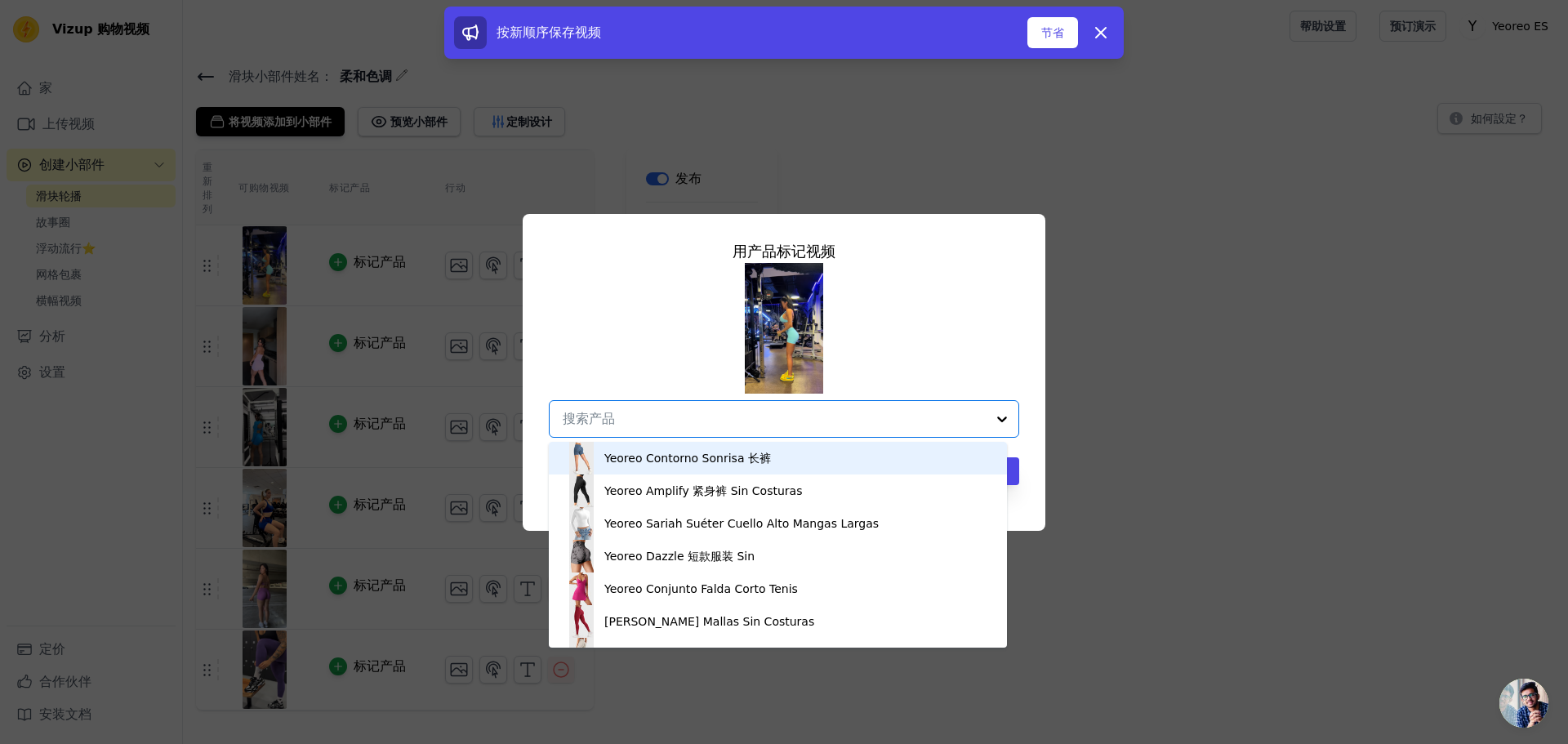
paste input "Yeoreo Sujetador Deportivo Vernie Impact"
type input "Yeoreo Sujetador Deportivo Vernie Impact"
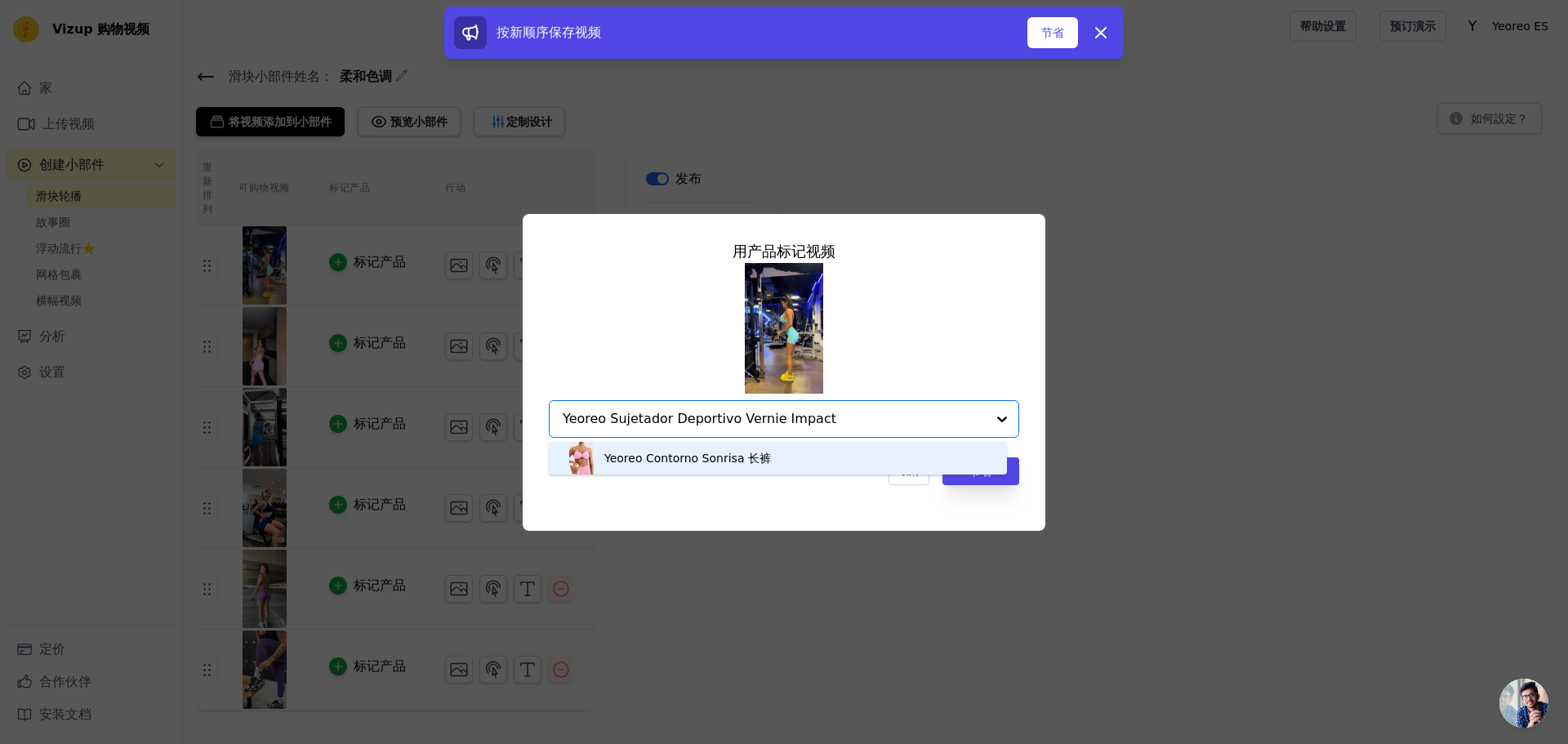
click at [688, 458] on font "Yeoreo Contorno Sonrisa 长裤" at bounding box center [687, 458] width 166 height 13
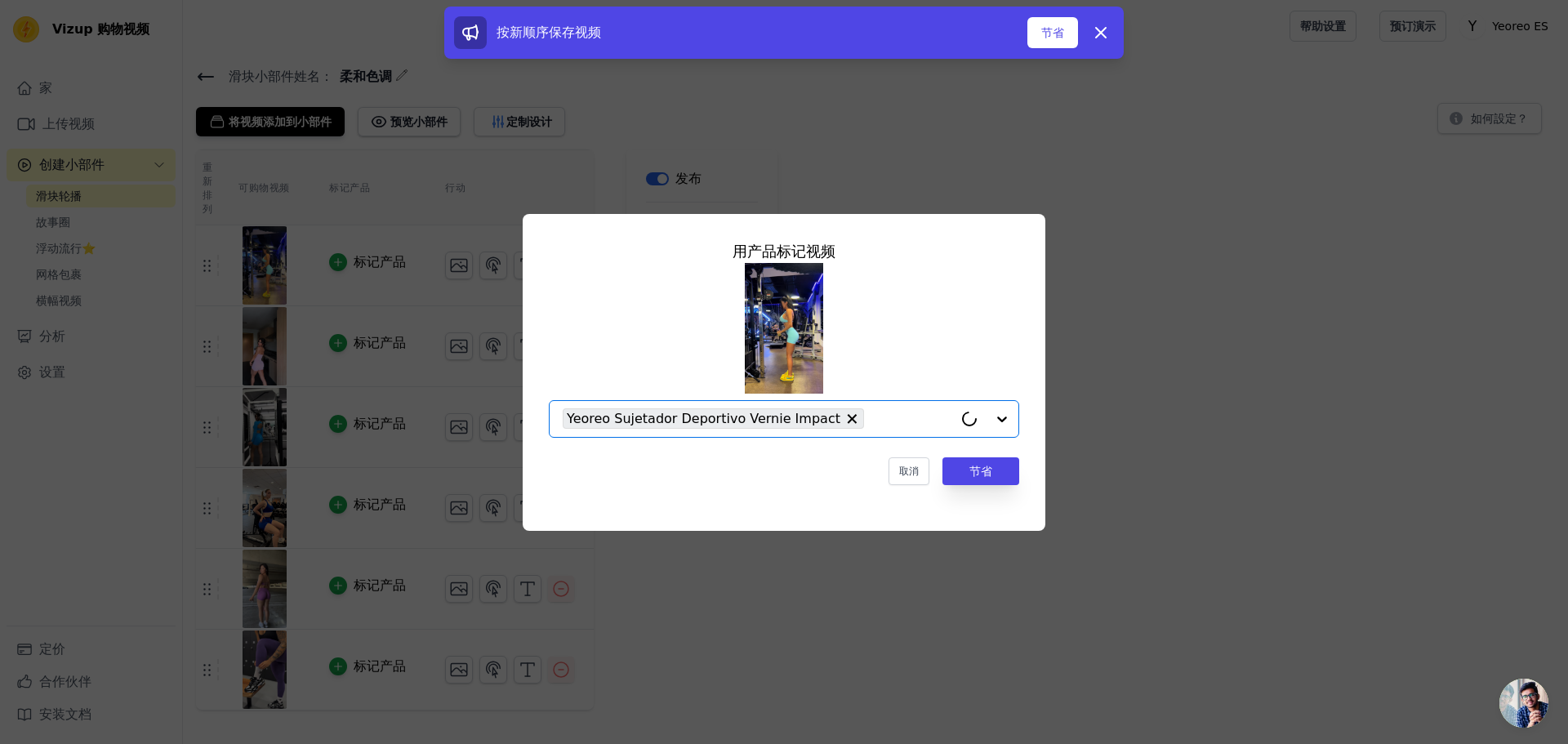
click at [884, 417] on input "text" at bounding box center [912, 419] width 81 height 20
click at [880, 417] on input "text" at bounding box center [912, 419] width 81 height 20
click at [896, 414] on input "text" at bounding box center [912, 419] width 81 height 20
click at [883, 412] on input "text" at bounding box center [912, 419] width 81 height 20
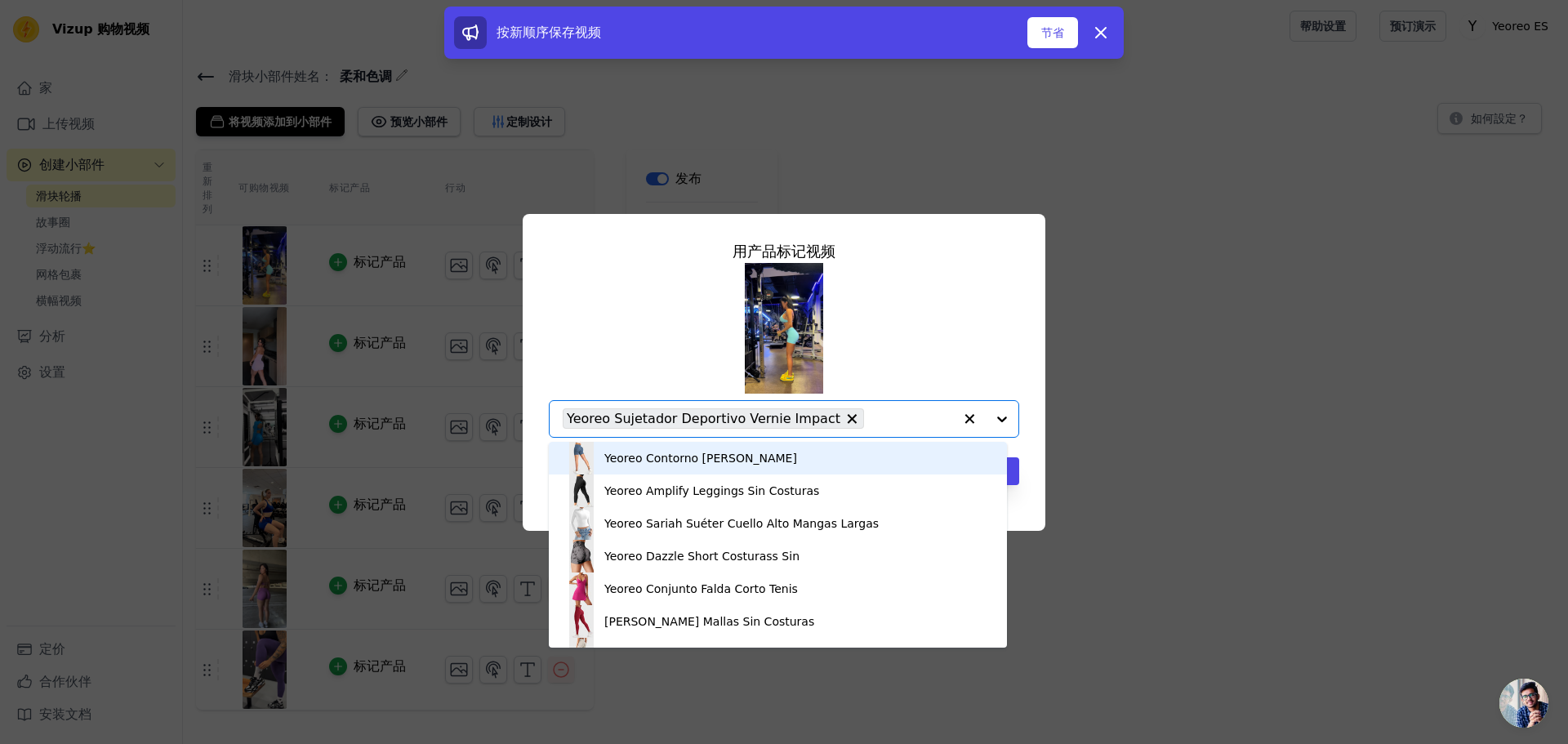
paste input "Yeoreo Pantalones Cortos Eileen Sin Costuras"
type input "Yeoreo Pantalones Cortos Eileen Sin Costuras"
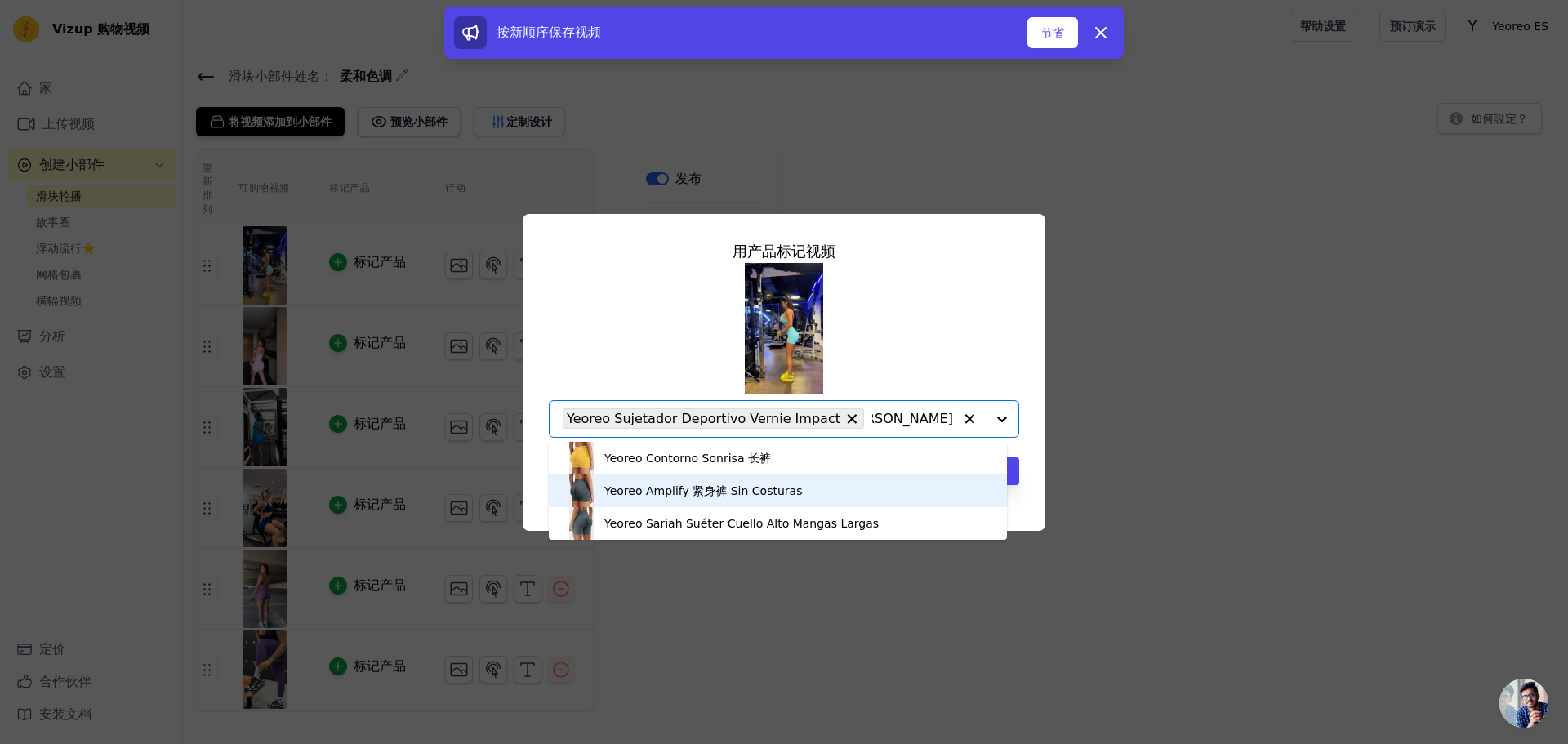
click at [693, 492] on font "Yeoreo Amplify 紧身裤 Sin Costuras" at bounding box center [703, 491] width 198 height 13
